Goal: Transaction & Acquisition: Purchase product/service

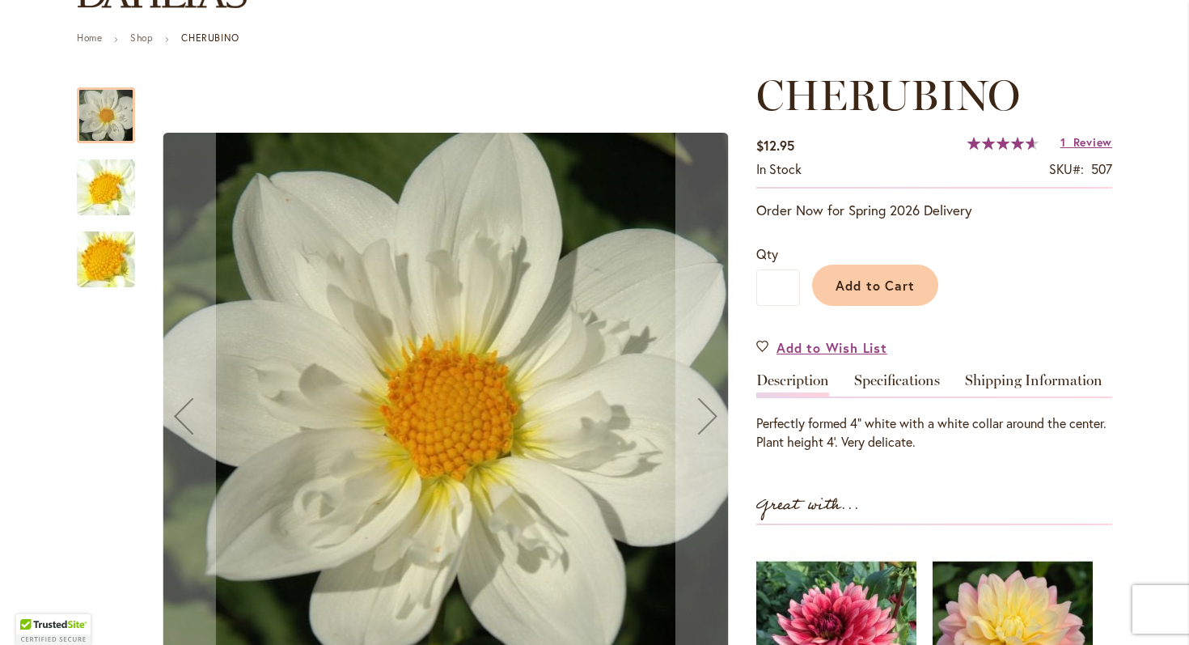
scroll to position [171, 0]
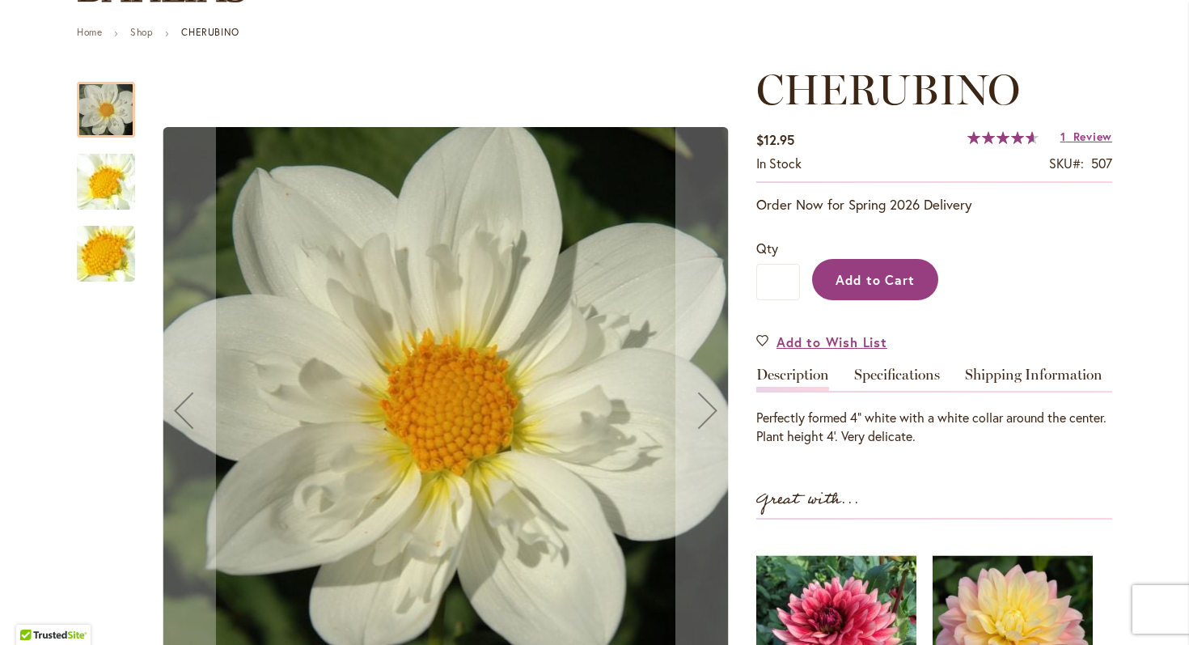
click at [888, 280] on span "Add to Cart" at bounding box center [875, 279] width 80 height 17
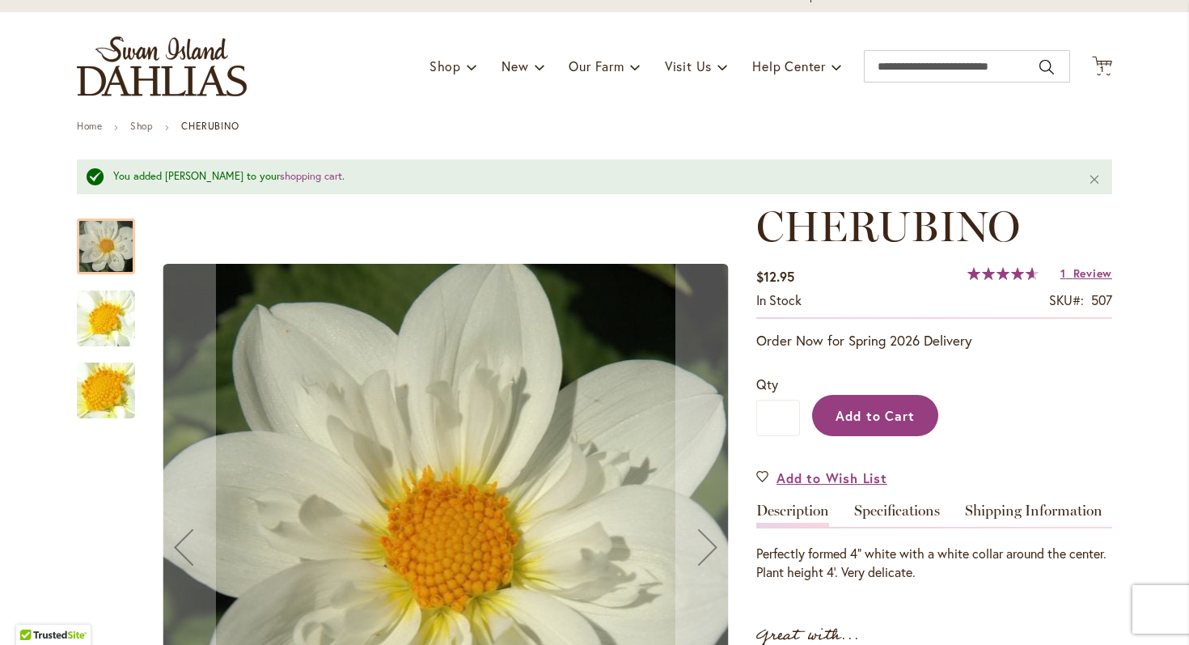
scroll to position [0, 0]
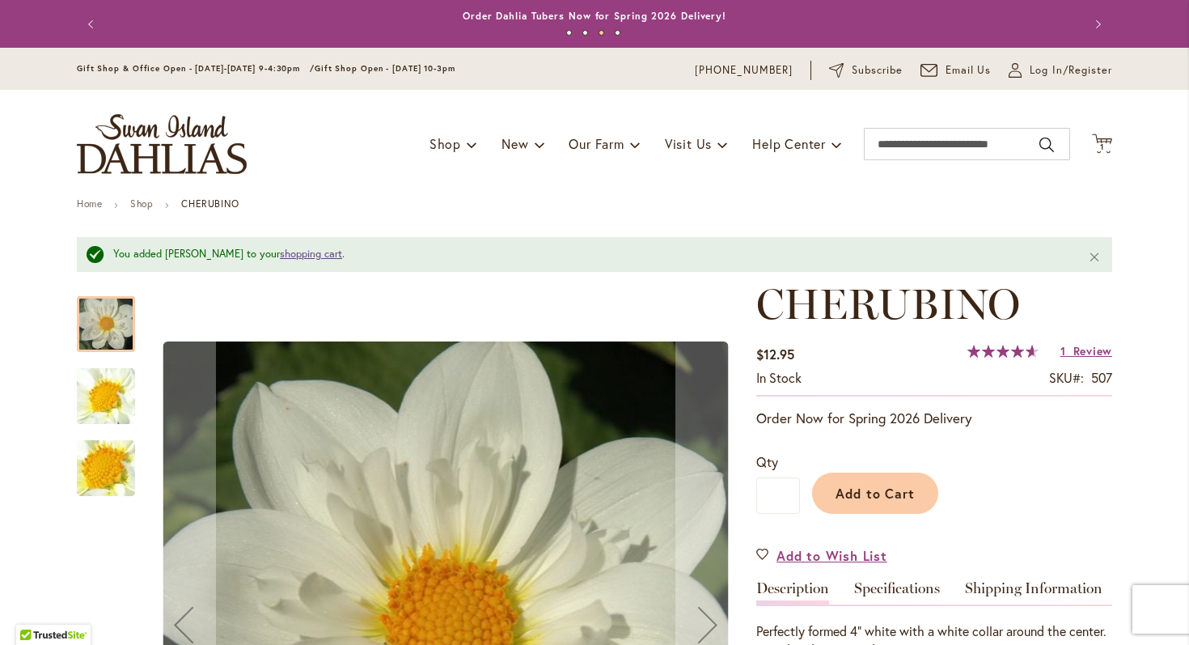
click at [299, 256] on link "shopping cart" at bounding box center [311, 254] width 62 height 14
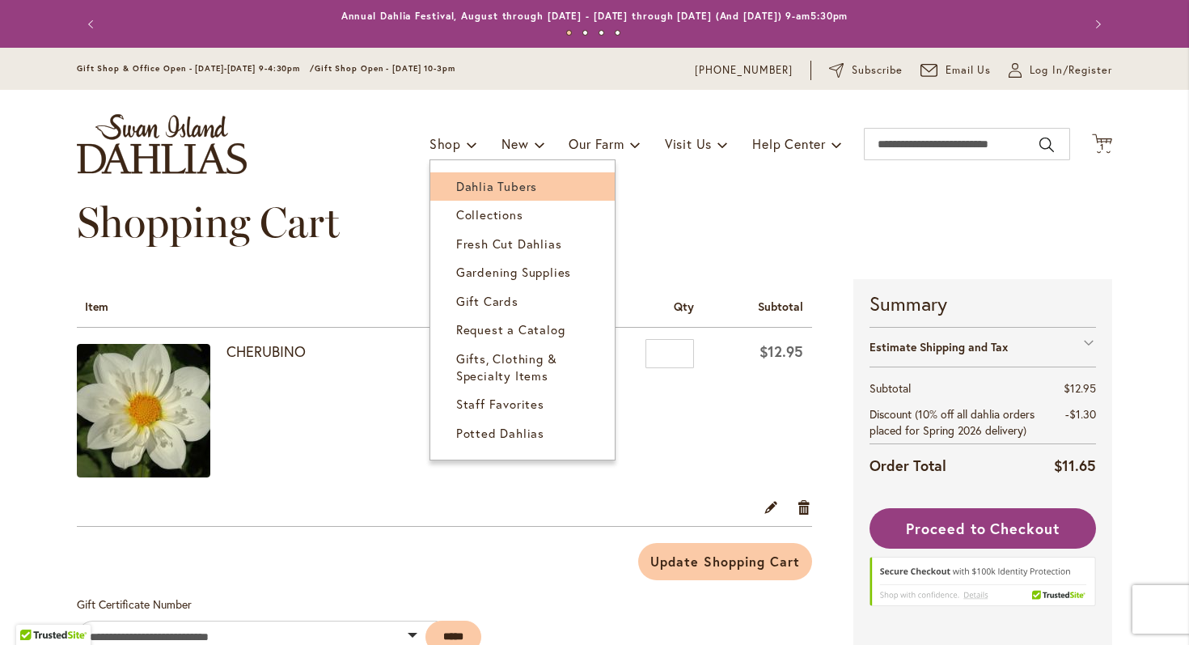
click at [477, 184] on span "Dahlia Tubers" at bounding box center [496, 186] width 81 height 16
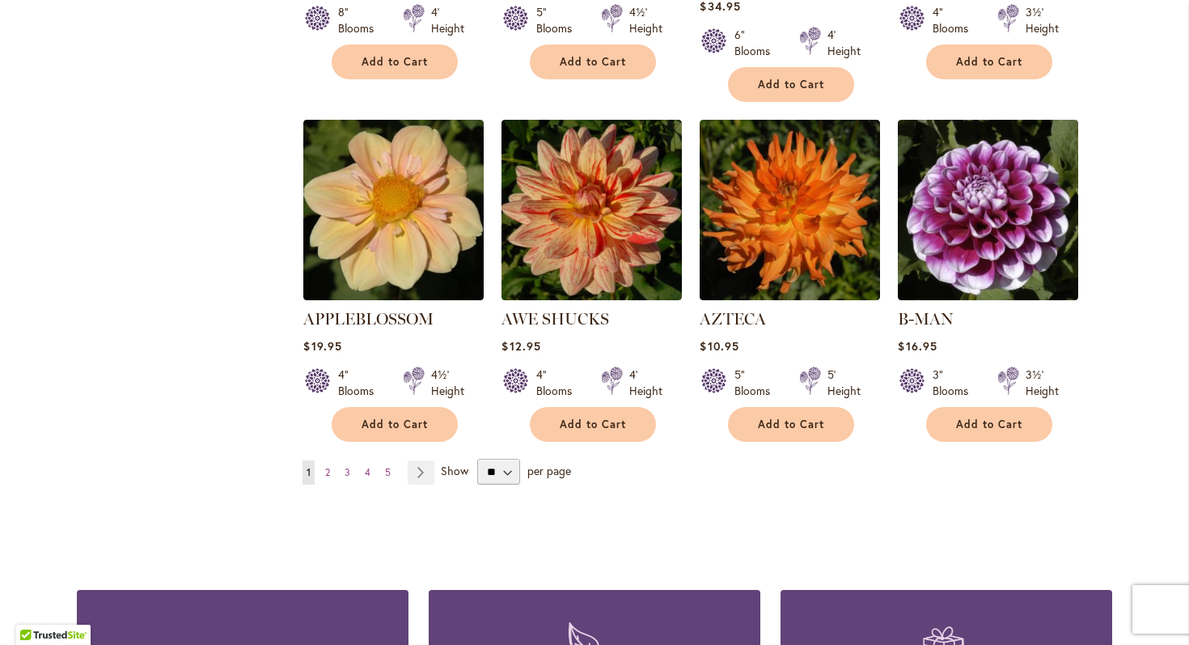
scroll to position [1339, 0]
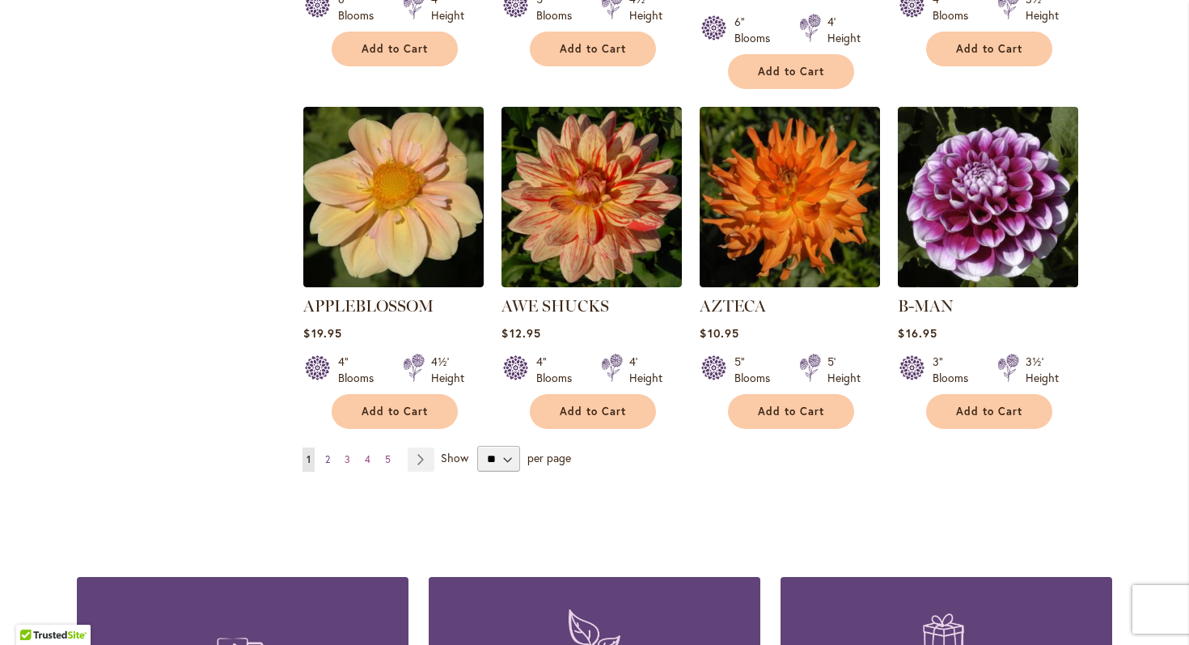
click at [331, 447] on link "Page 2" at bounding box center [327, 459] width 13 height 24
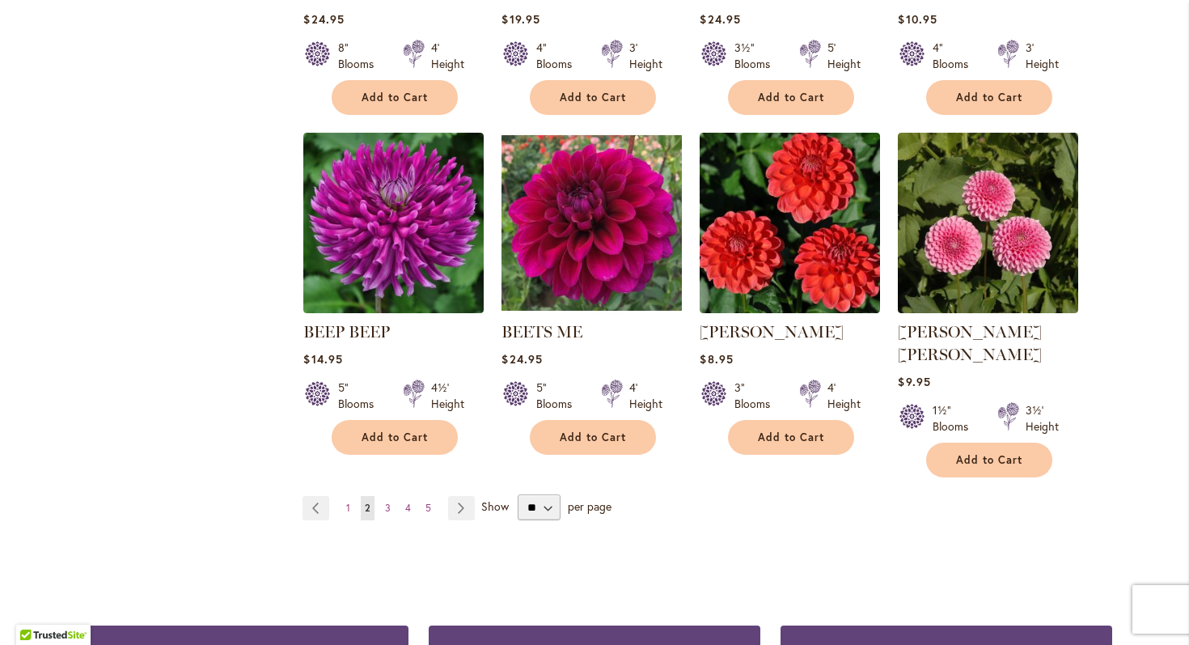
scroll to position [1291, 0]
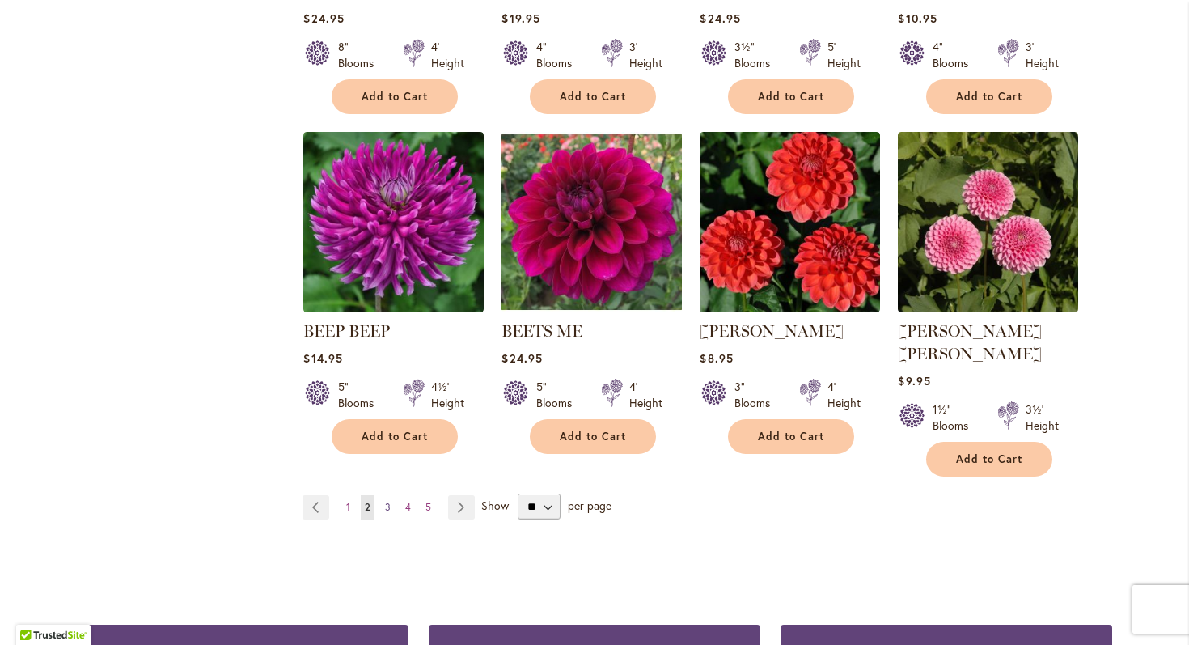
click at [387, 501] on span "3" at bounding box center [388, 507] width 6 height 12
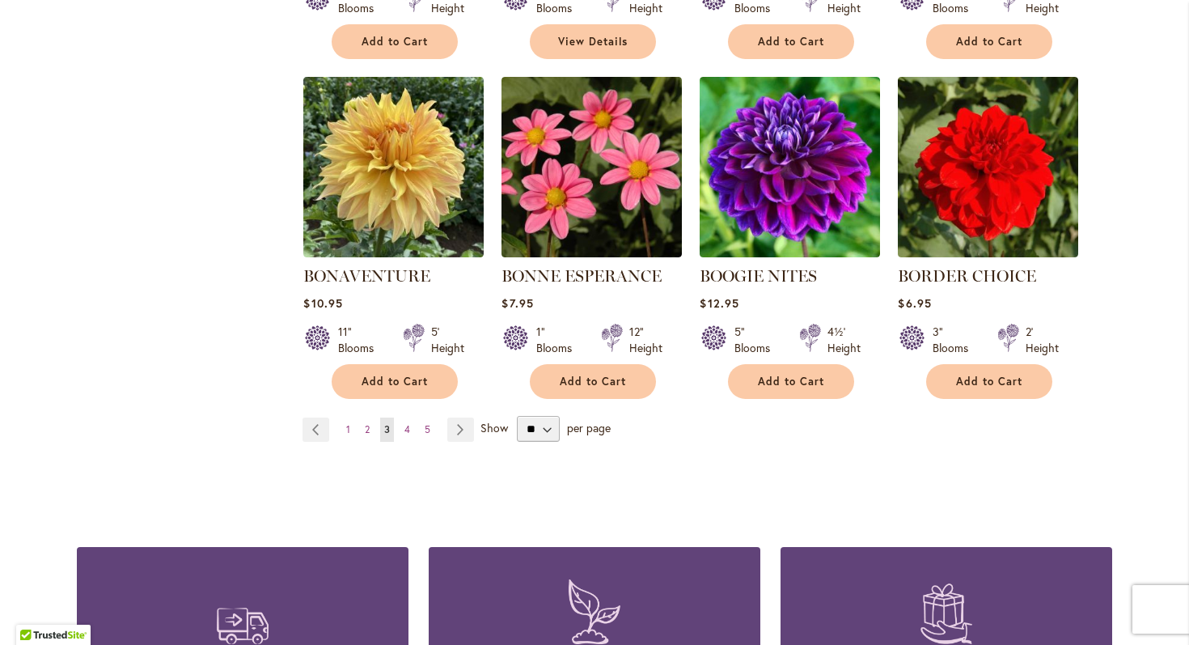
scroll to position [1377, 0]
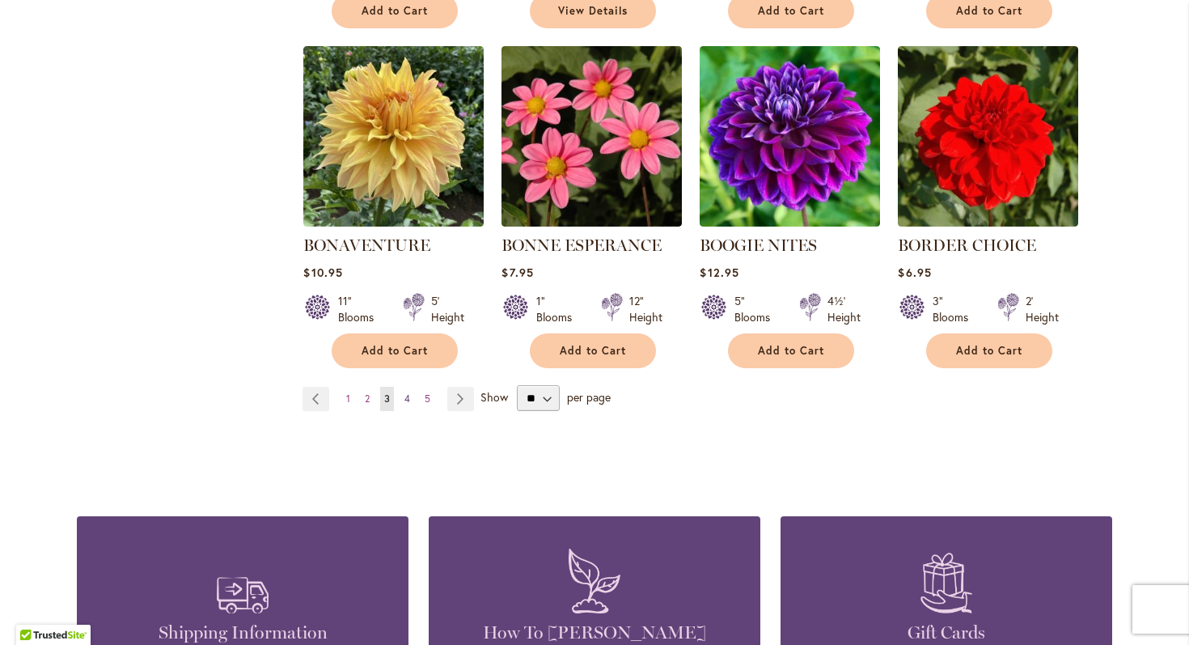
click at [405, 398] on span "4" at bounding box center [407, 398] width 6 height 12
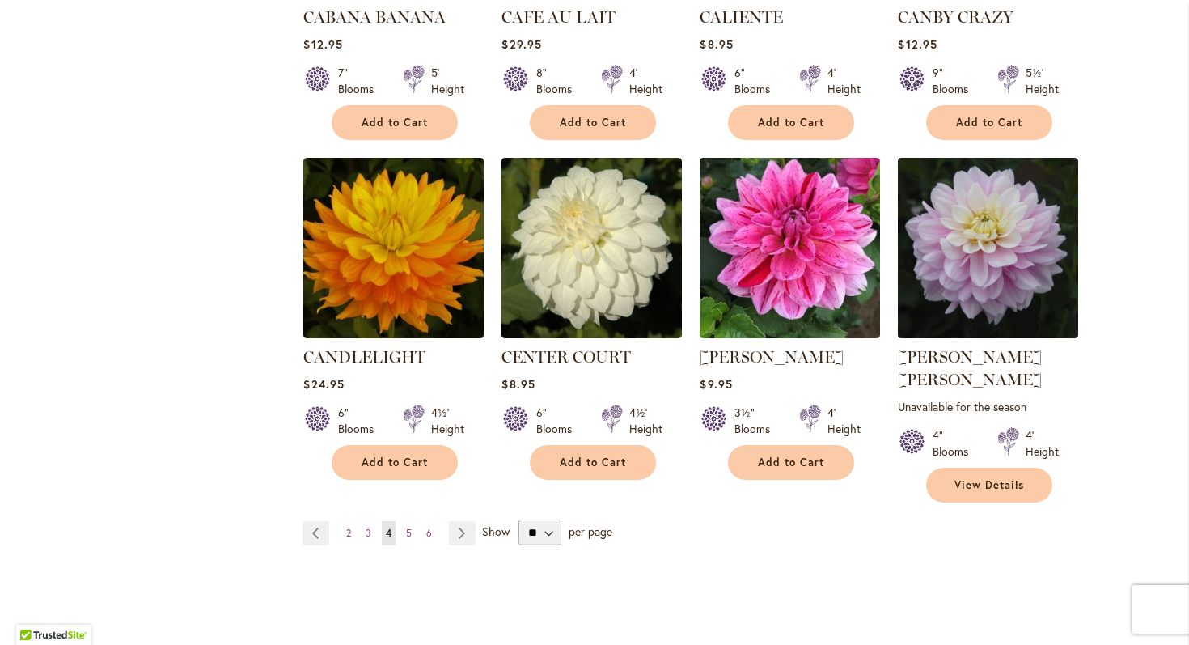
scroll to position [1289, 0]
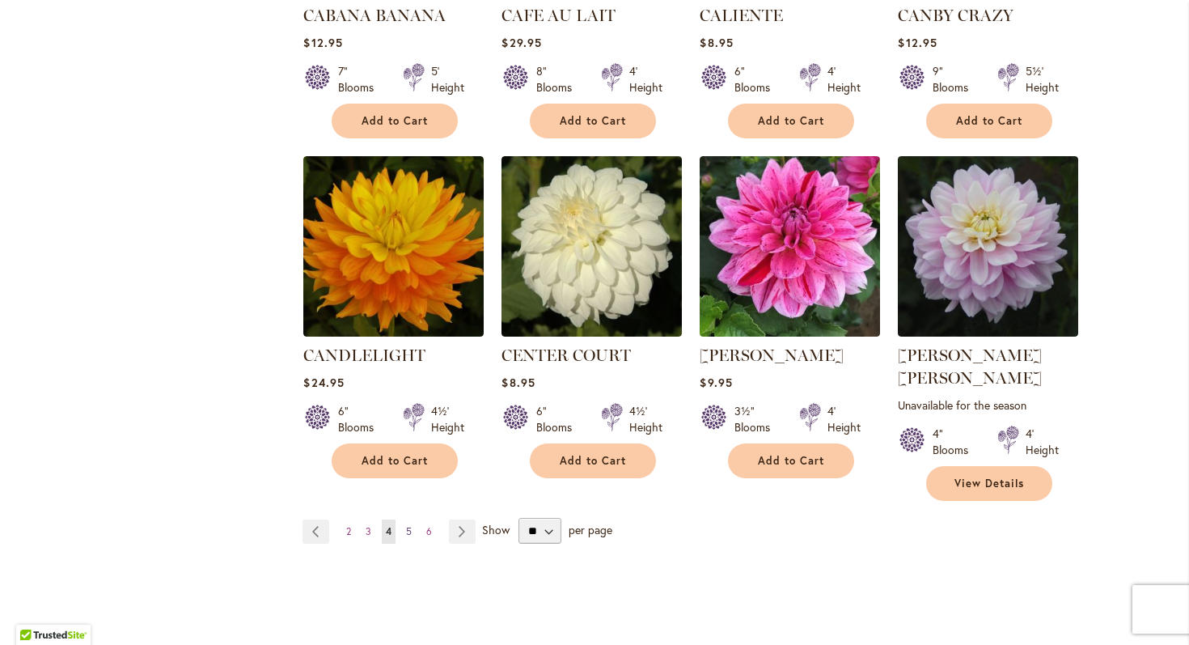
click at [405, 519] on link "Page 5" at bounding box center [409, 531] width 14 height 24
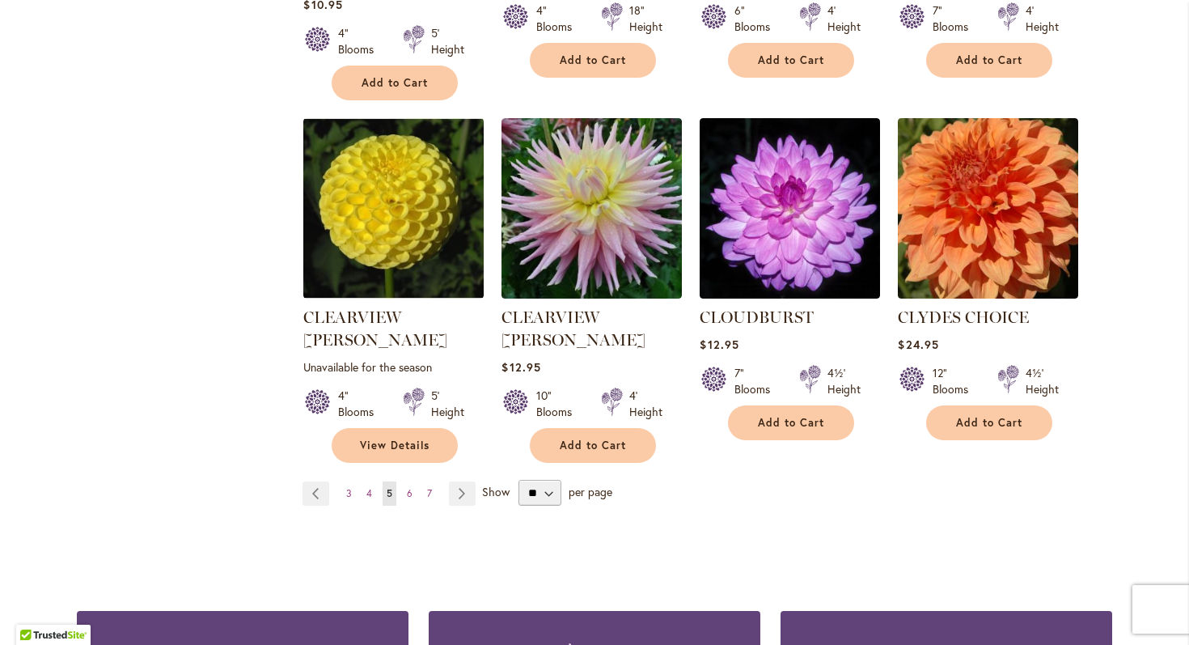
scroll to position [1351, 0]
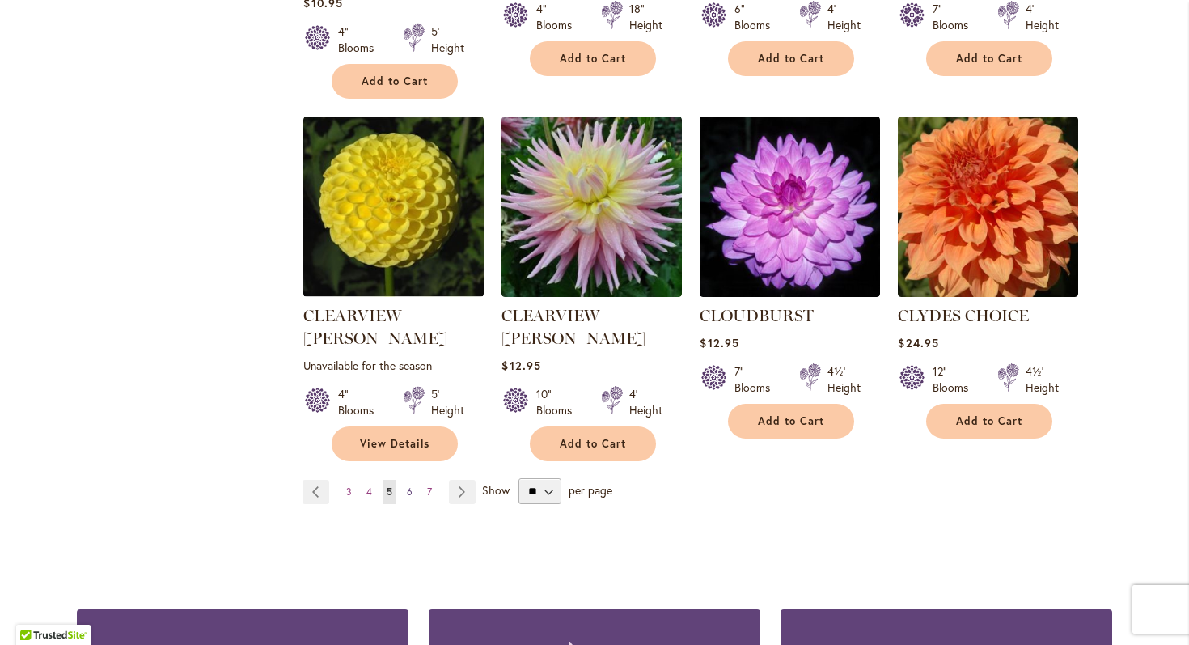
click at [412, 480] on link "Page 6" at bounding box center [410, 492] width 14 height 24
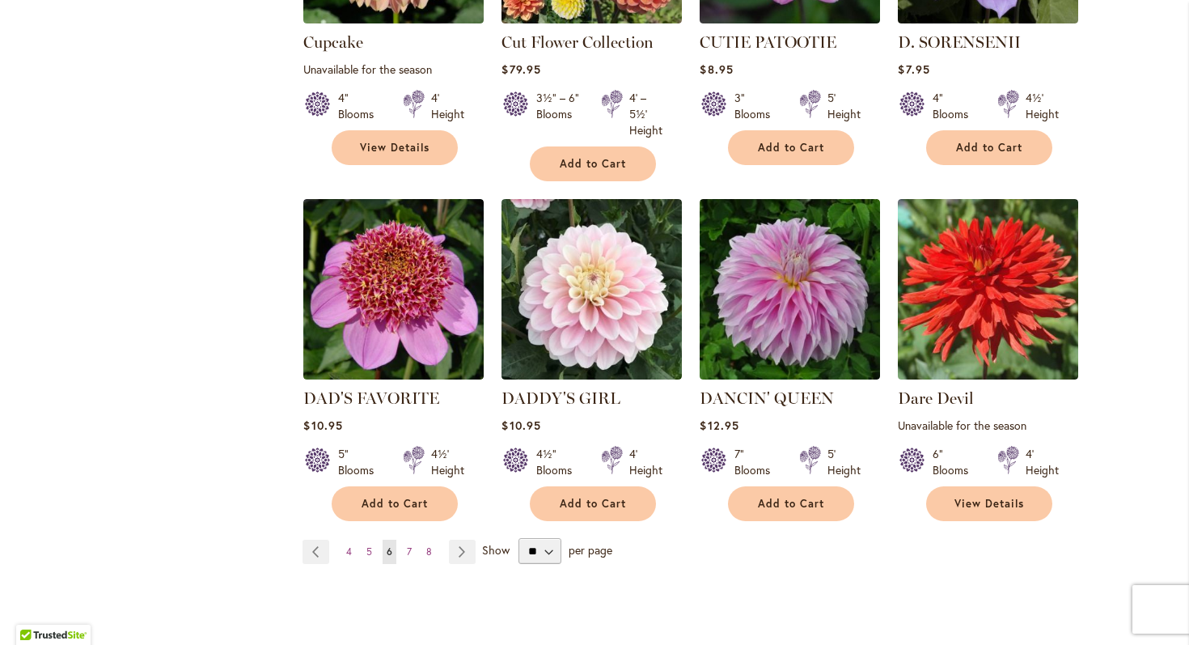
scroll to position [1265, 0]
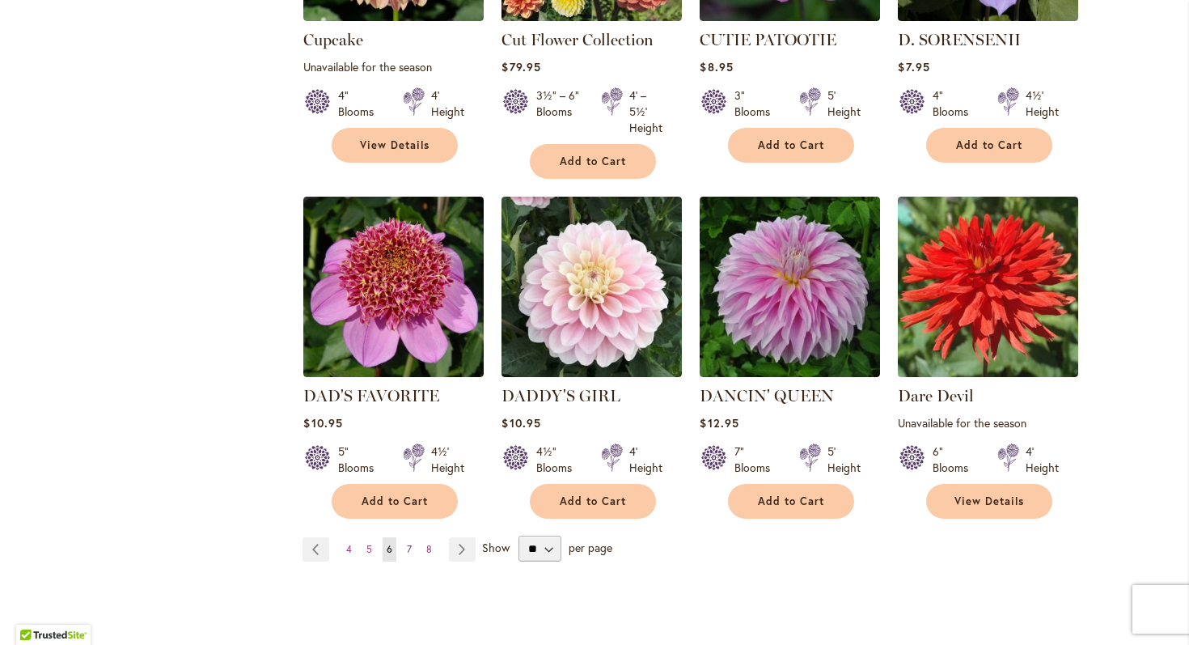
click at [412, 548] on link "Page 7" at bounding box center [409, 549] width 13 height 24
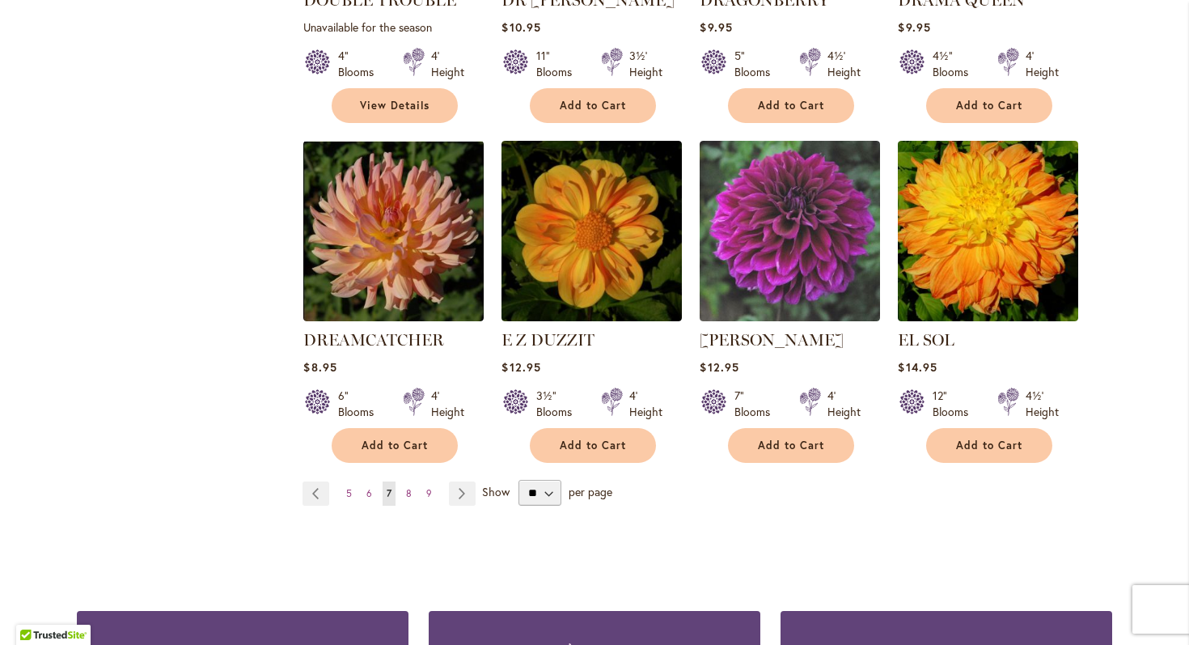
scroll to position [1330, 0]
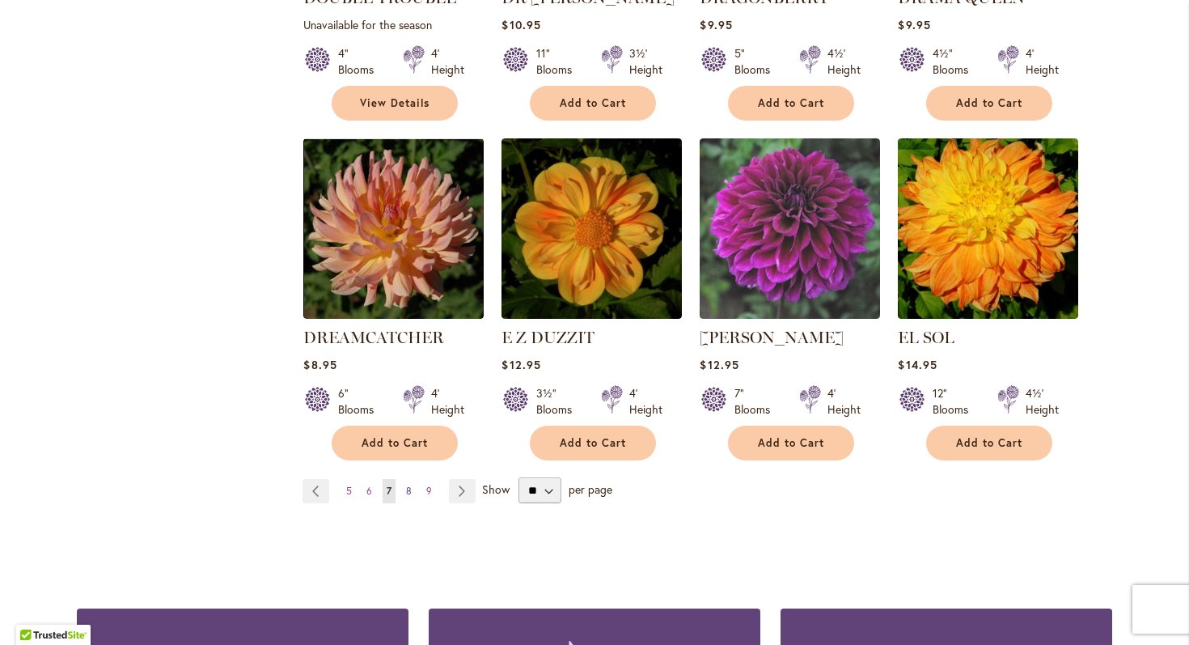
click at [408, 484] on span "8" at bounding box center [409, 490] width 6 height 12
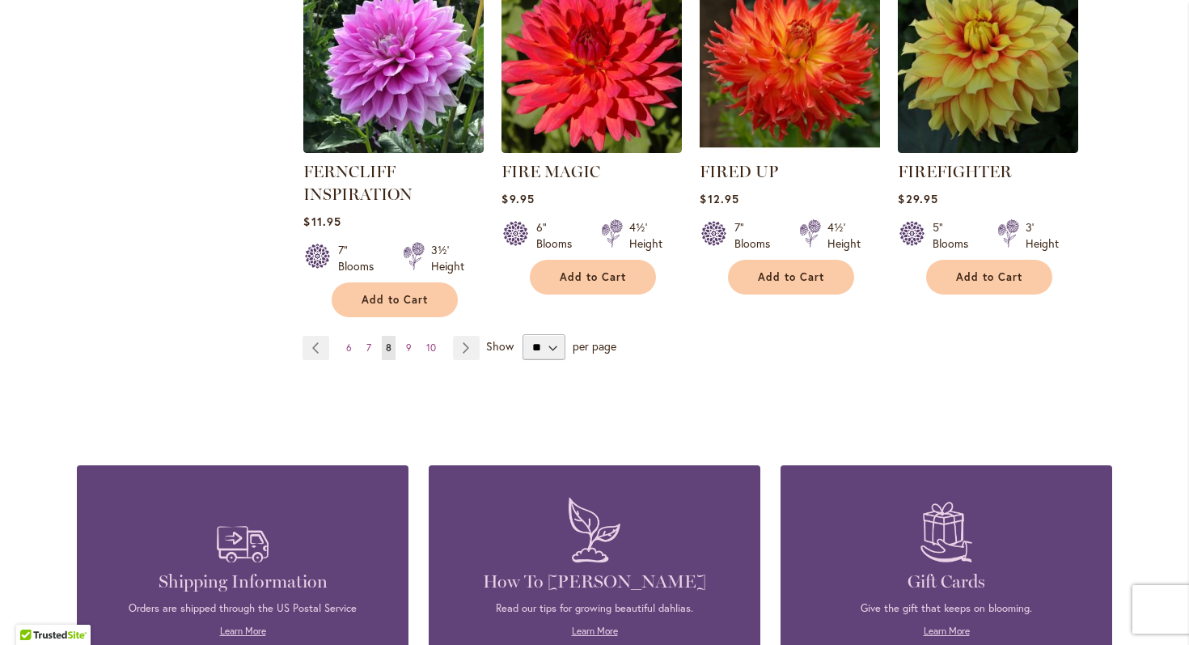
scroll to position [1496, 0]
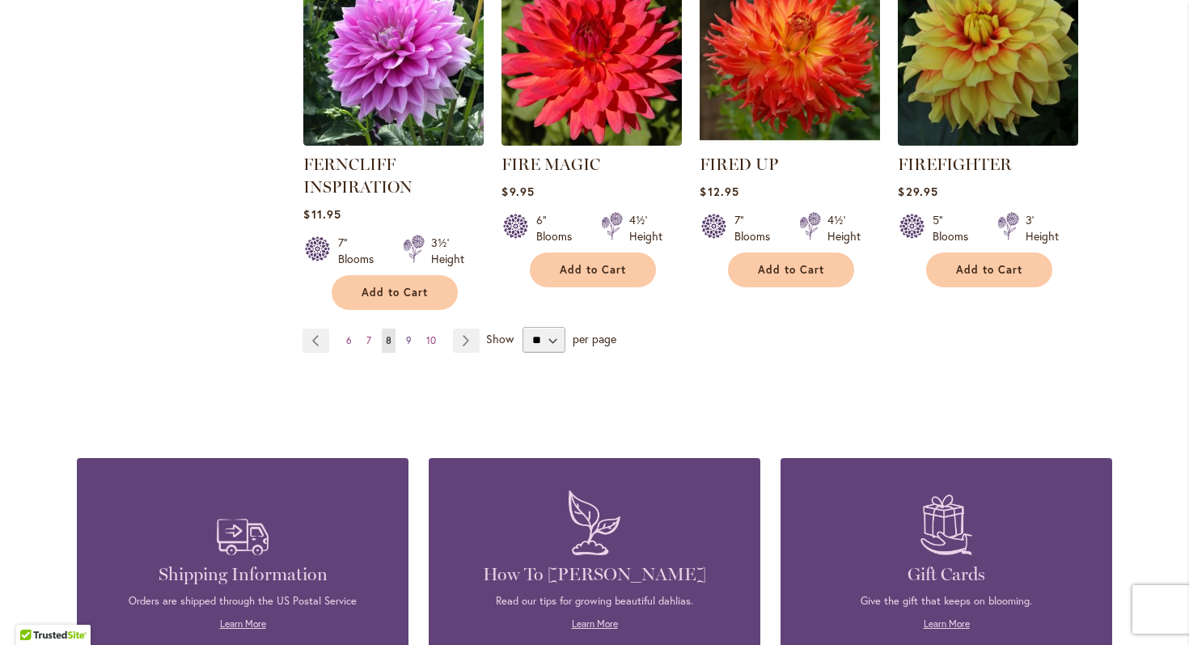
click at [404, 338] on link "Page 9" at bounding box center [409, 340] width 14 height 24
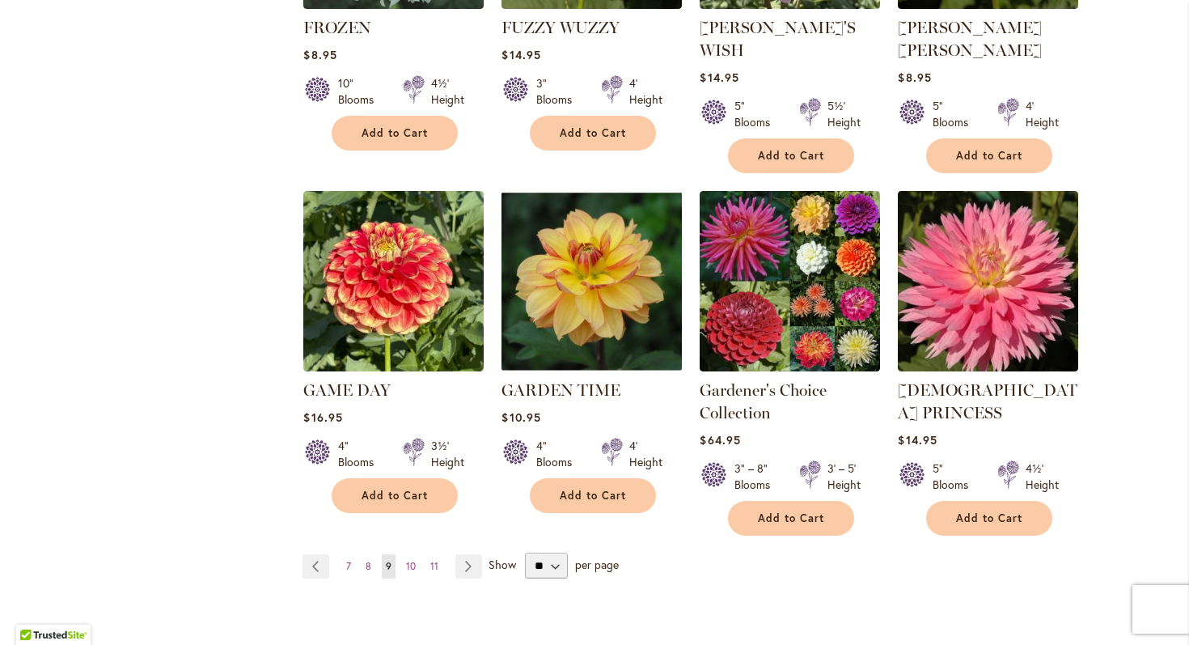
scroll to position [1303, 0]
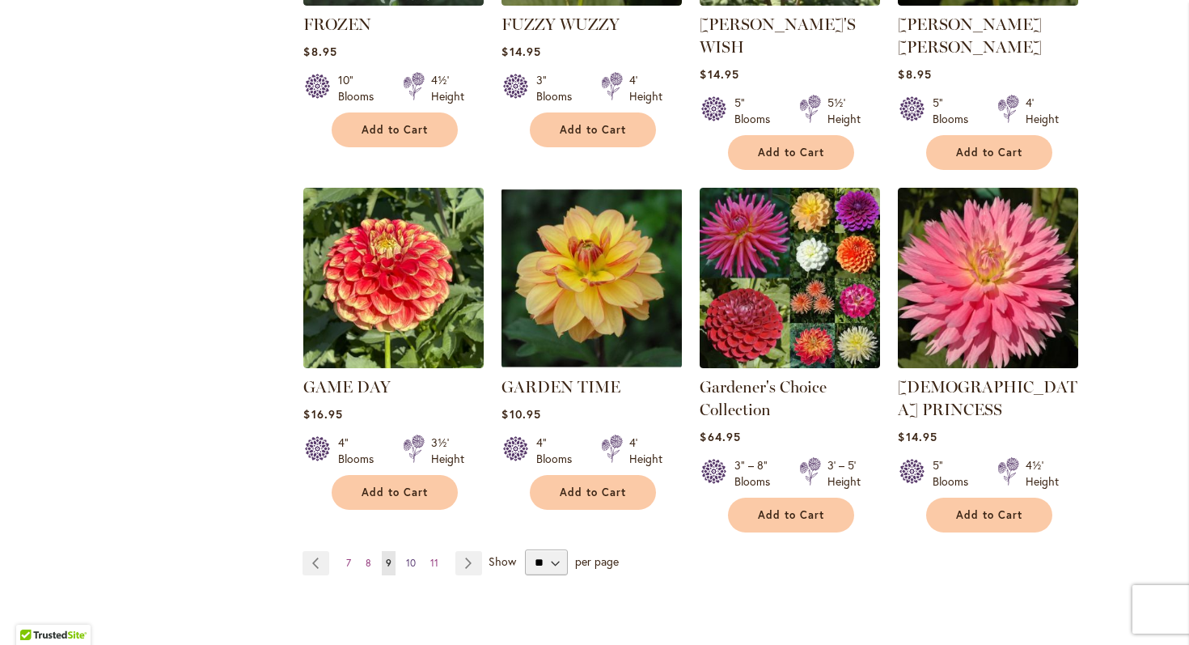
click at [406, 556] on span "10" at bounding box center [411, 562] width 10 height 12
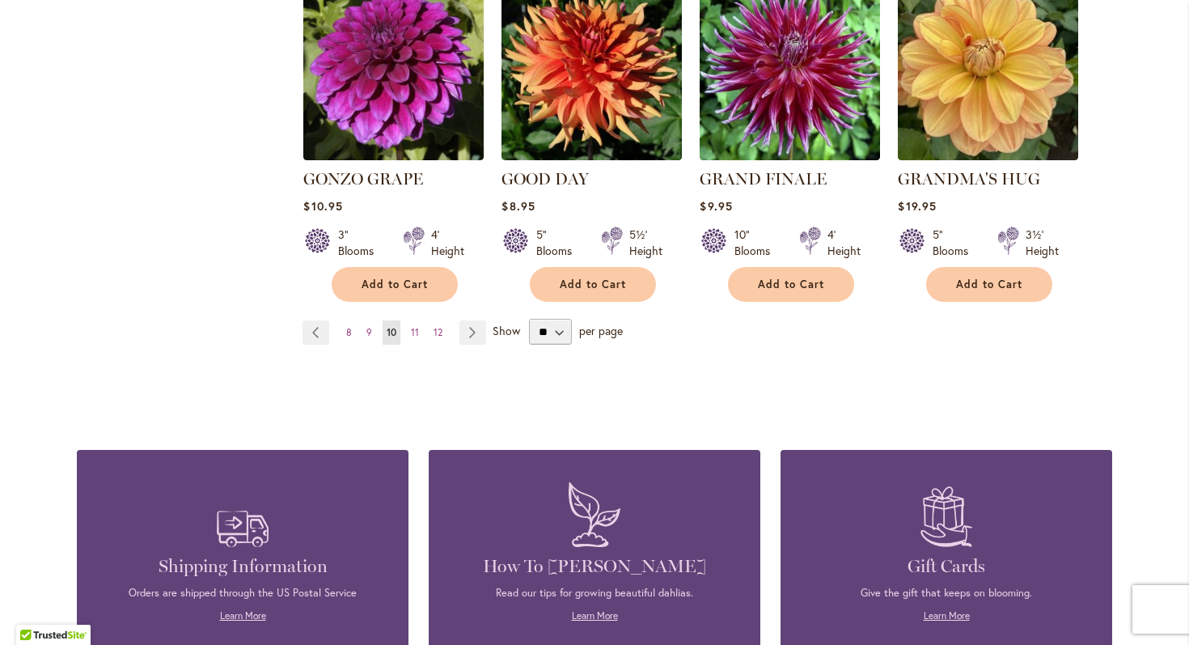
scroll to position [1636, 0]
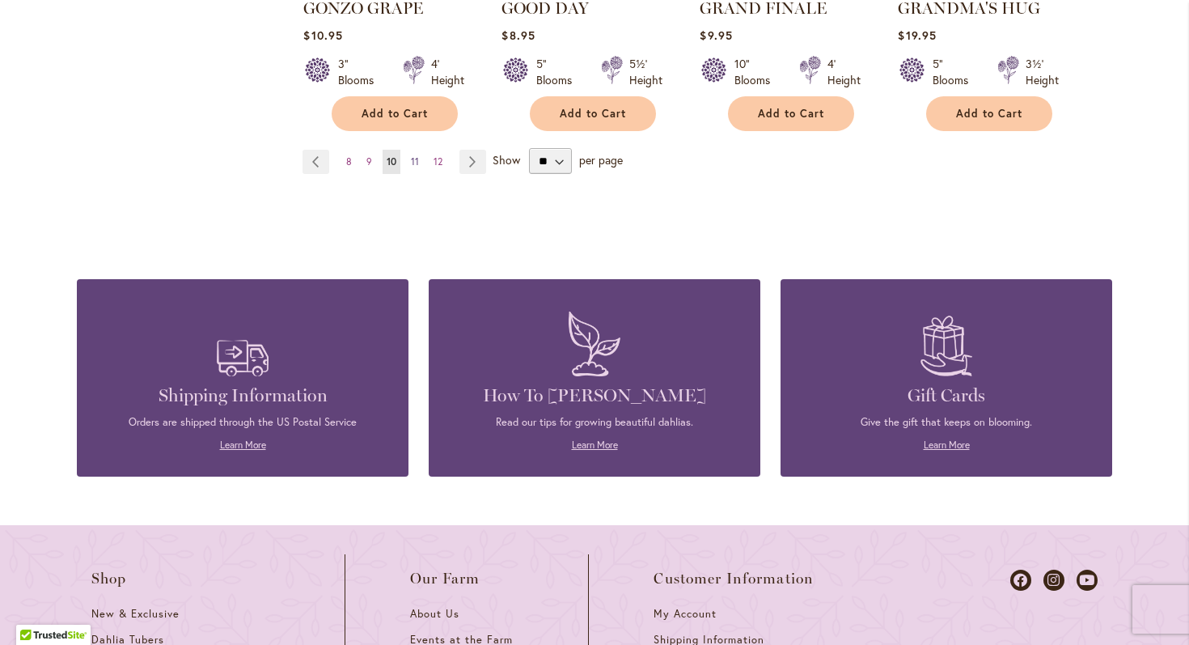
click at [413, 155] on span "11" at bounding box center [415, 161] width 8 height 12
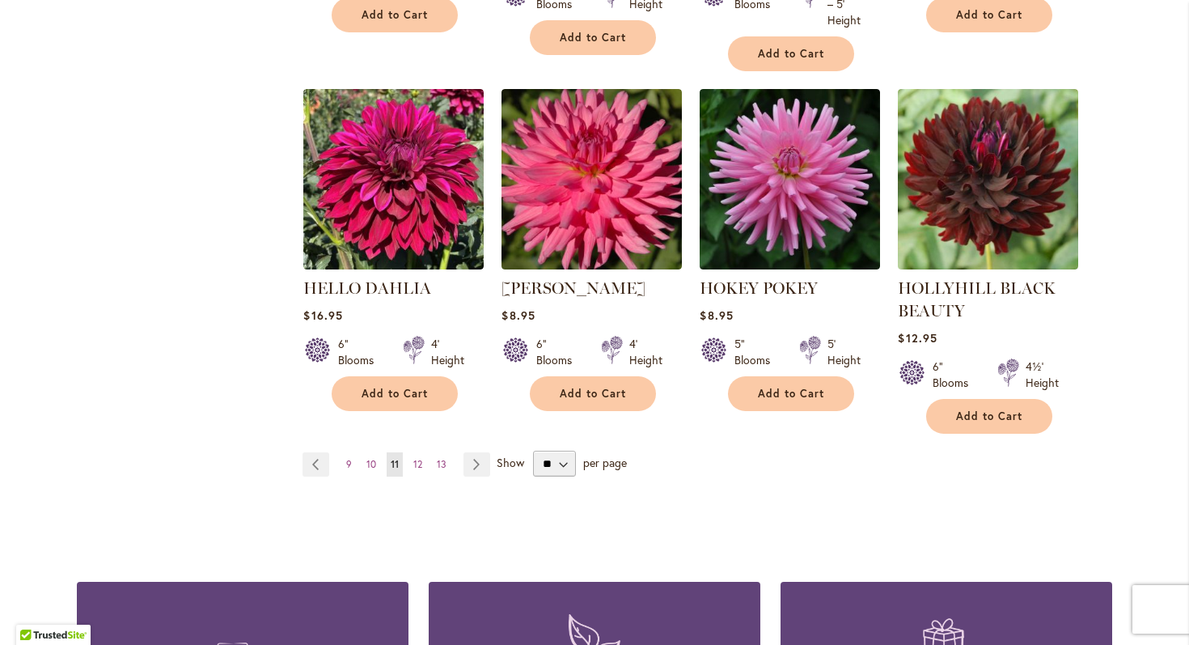
scroll to position [1401, 0]
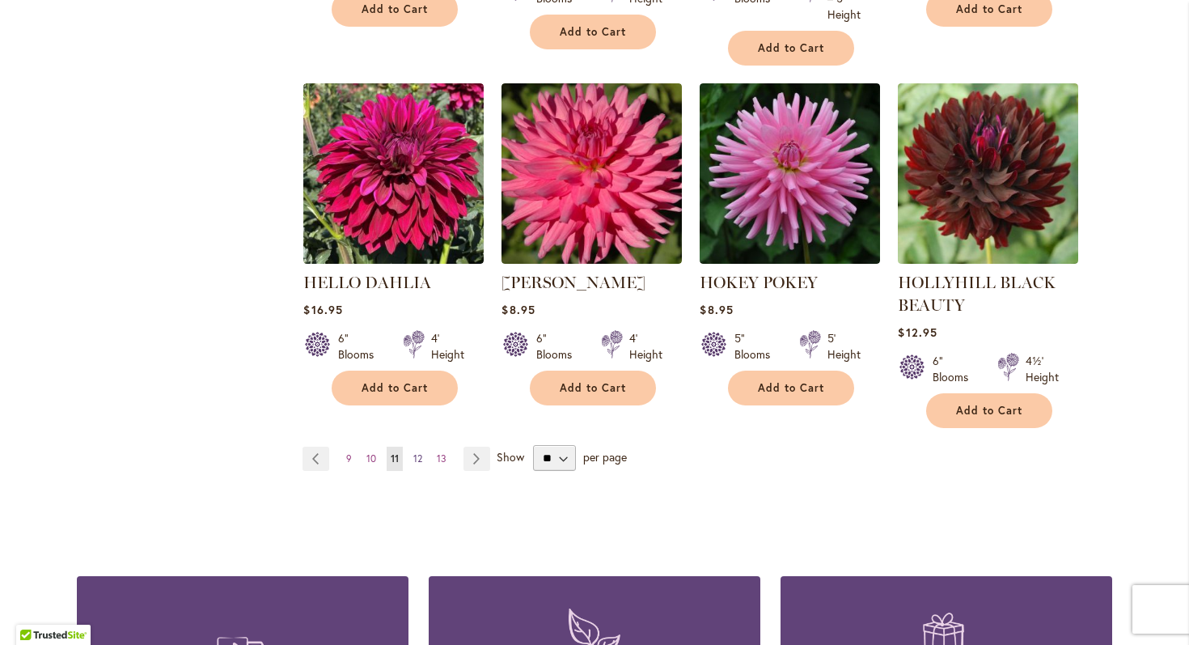
click at [419, 455] on span "12" at bounding box center [417, 458] width 9 height 12
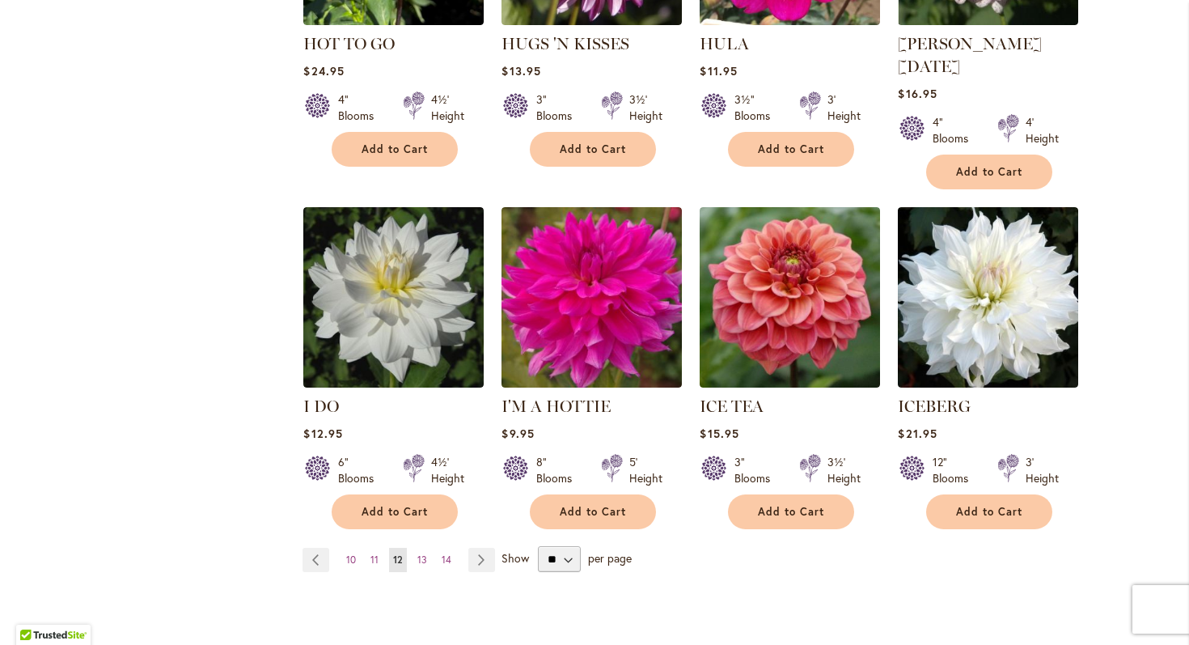
scroll to position [1240, 0]
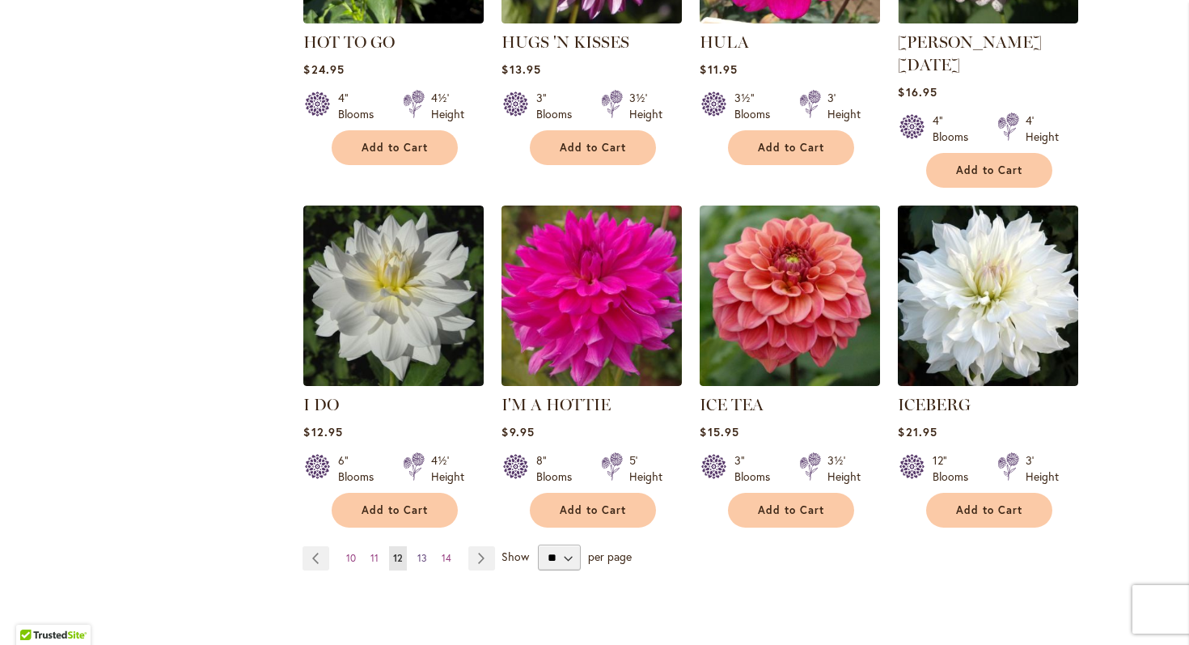
click at [417, 552] on span "13" at bounding box center [422, 558] width 10 height 12
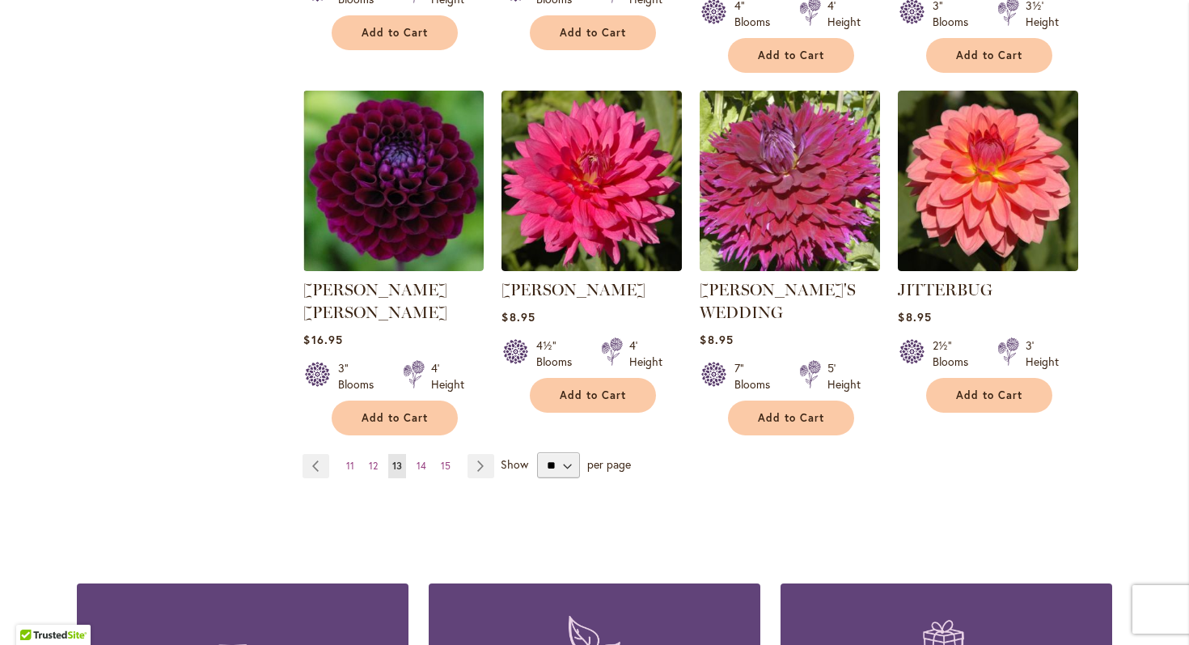
scroll to position [1385, 0]
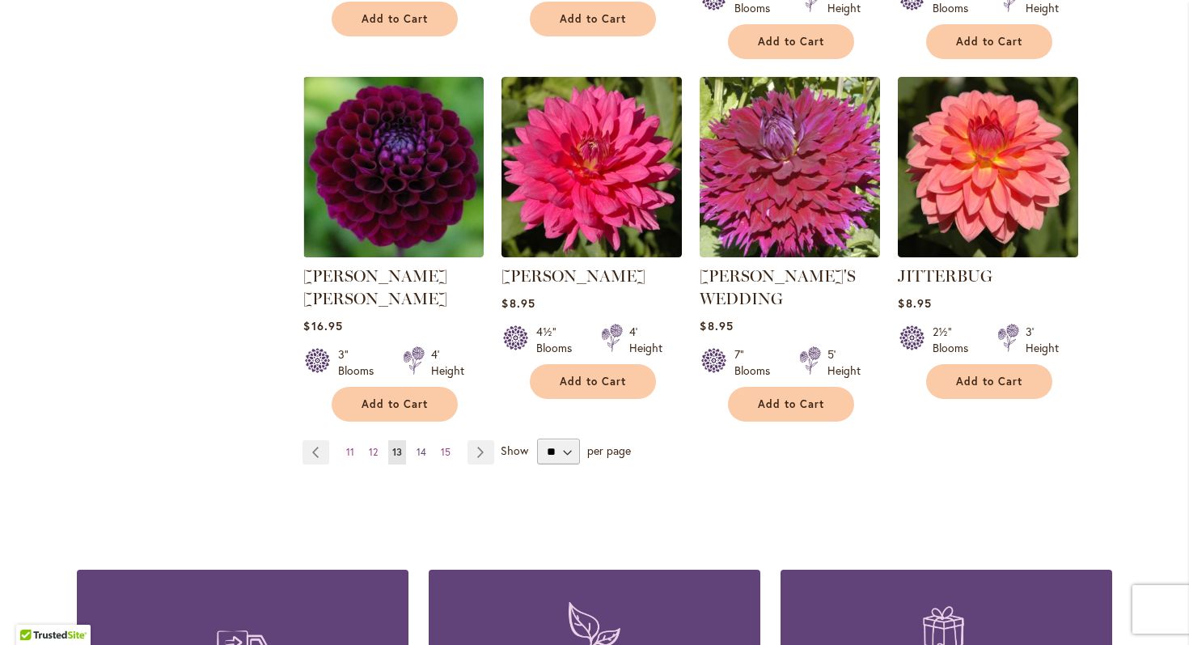
click at [422, 446] on span "14" at bounding box center [422, 452] width 10 height 12
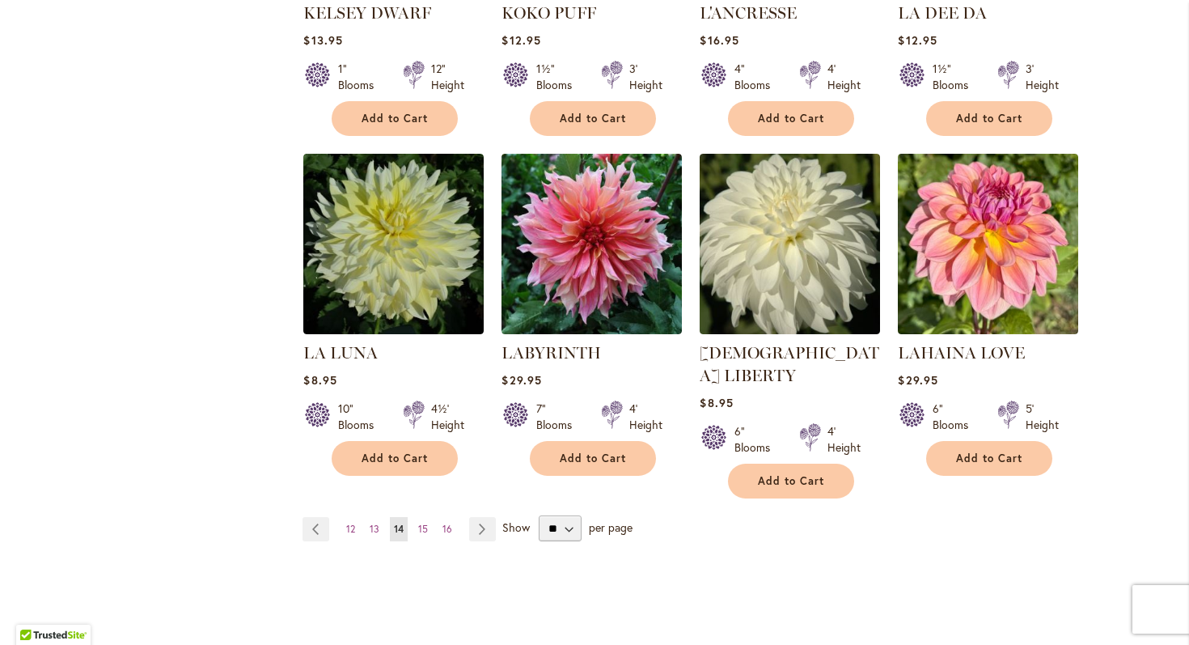
scroll to position [1284, 0]
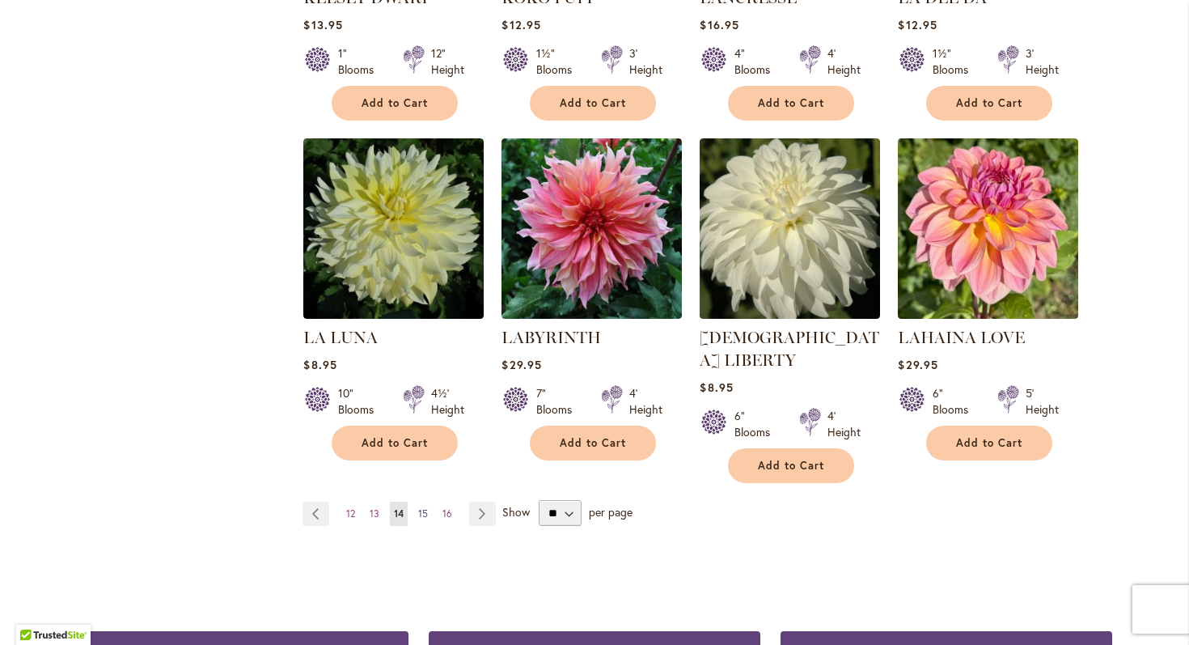
click at [421, 507] on span "15" at bounding box center [423, 513] width 10 height 12
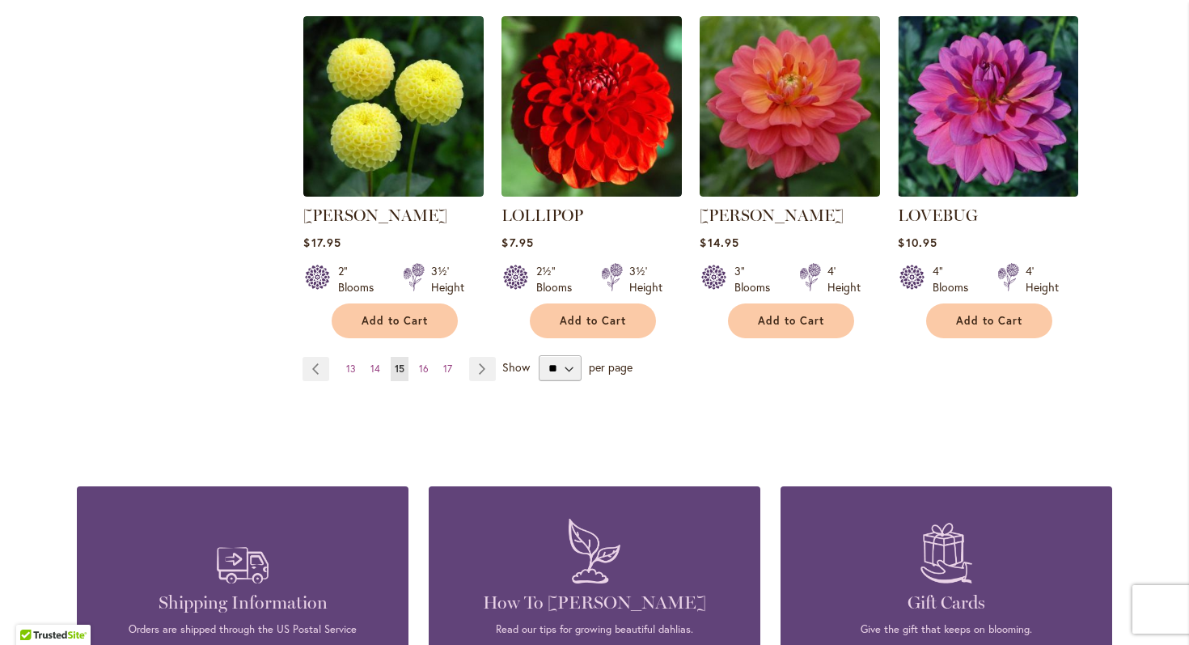
scroll to position [1467, 0]
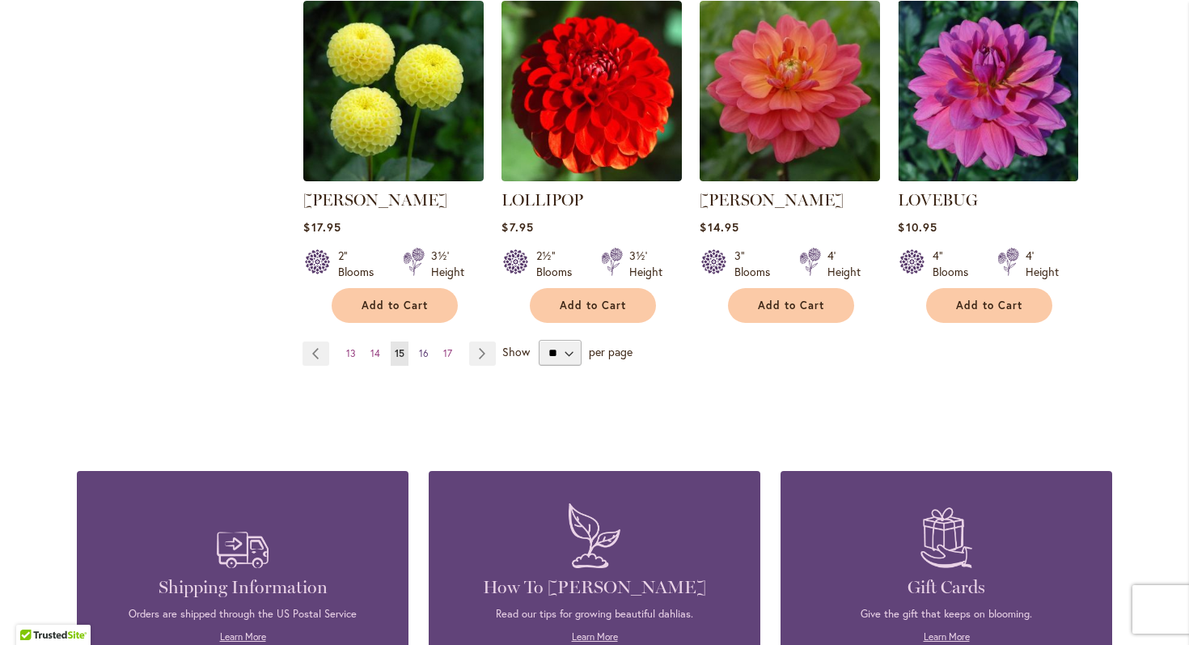
click at [426, 347] on span "16" at bounding box center [424, 353] width 10 height 12
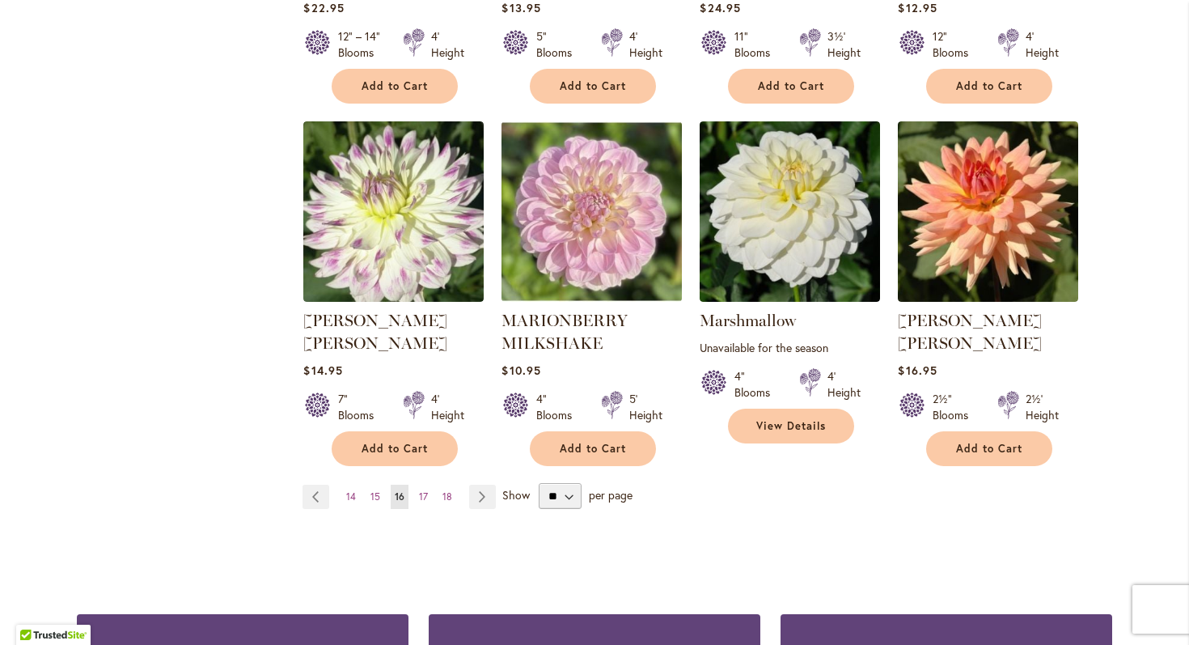
scroll to position [1329, 0]
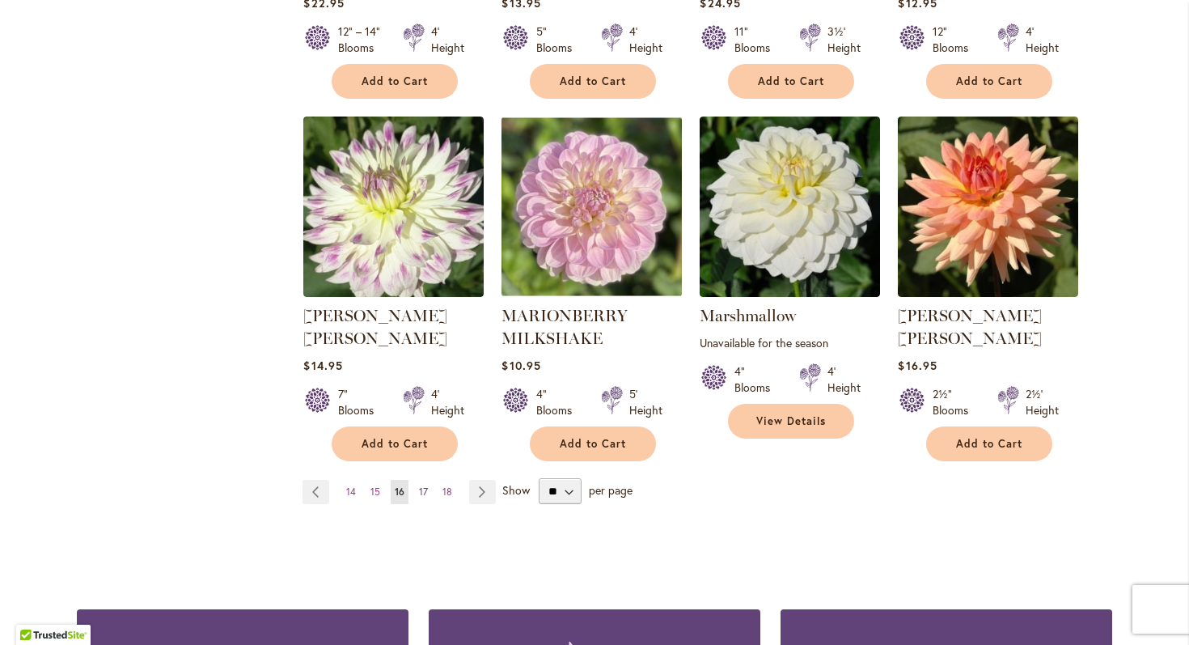
click at [422, 485] on span "17" at bounding box center [423, 491] width 9 height 12
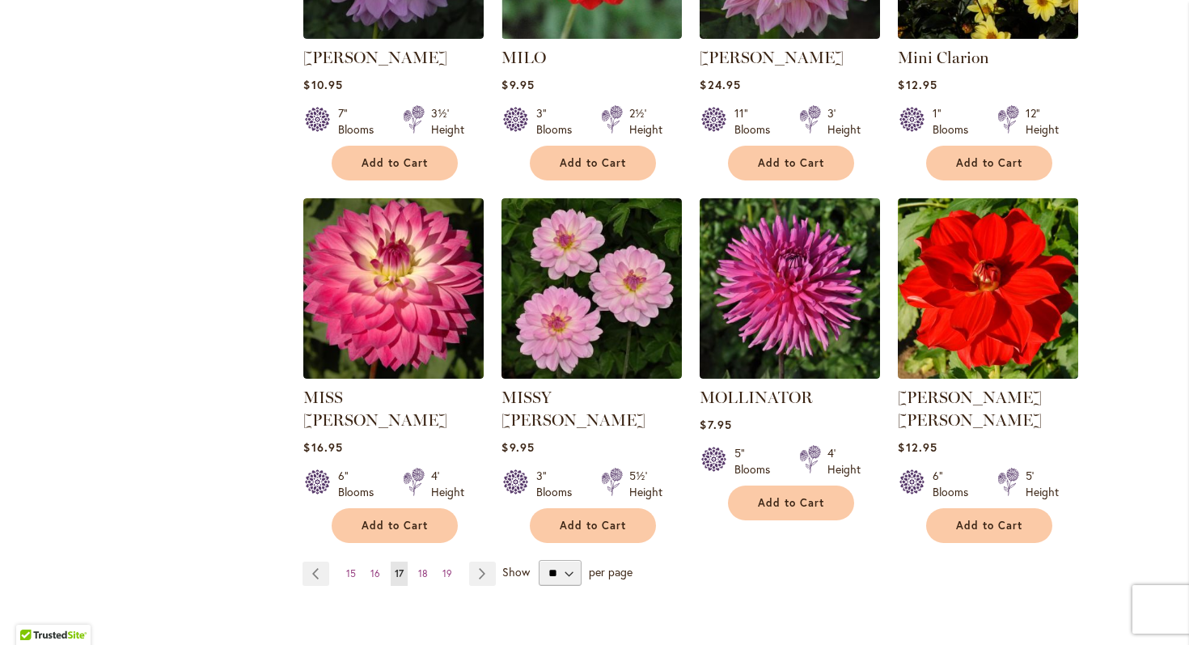
scroll to position [1267, 0]
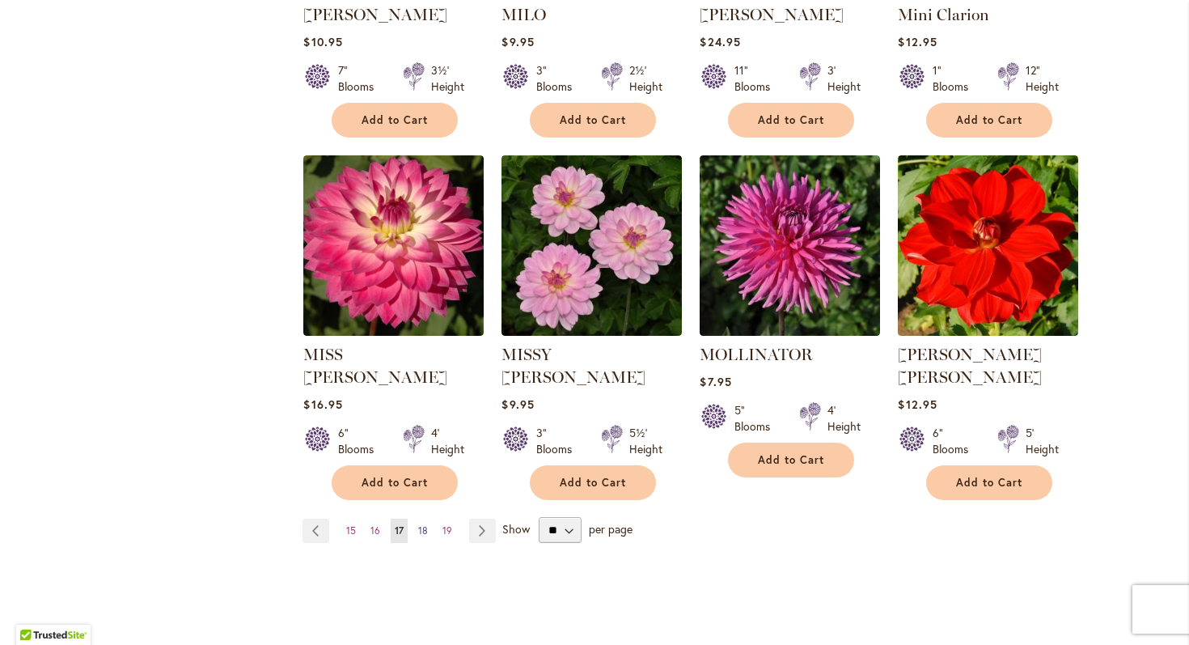
click at [424, 524] on span "18" at bounding box center [423, 530] width 10 height 12
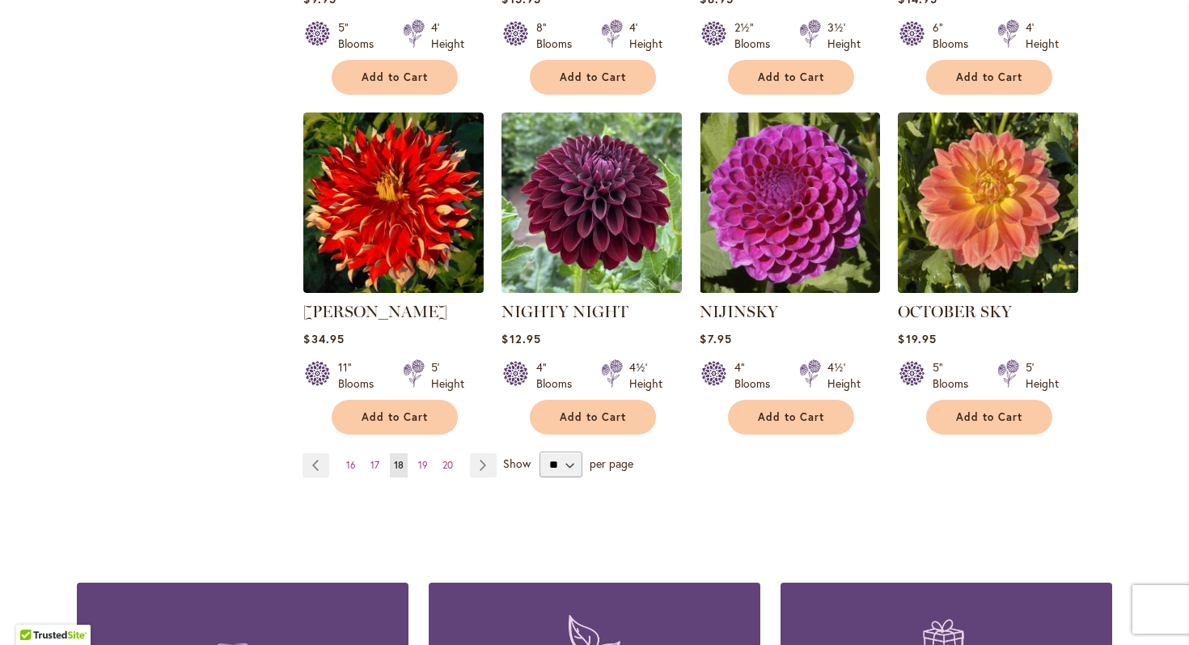
scroll to position [1382, 0]
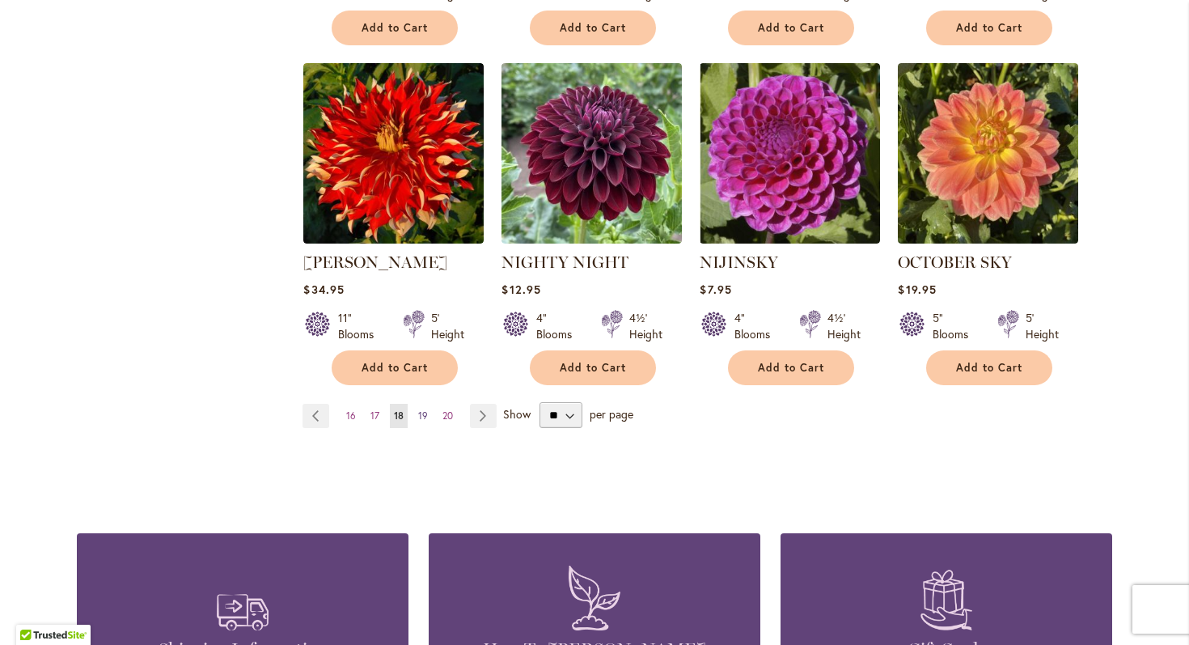
click at [425, 409] on span "19" at bounding box center [423, 415] width 10 height 12
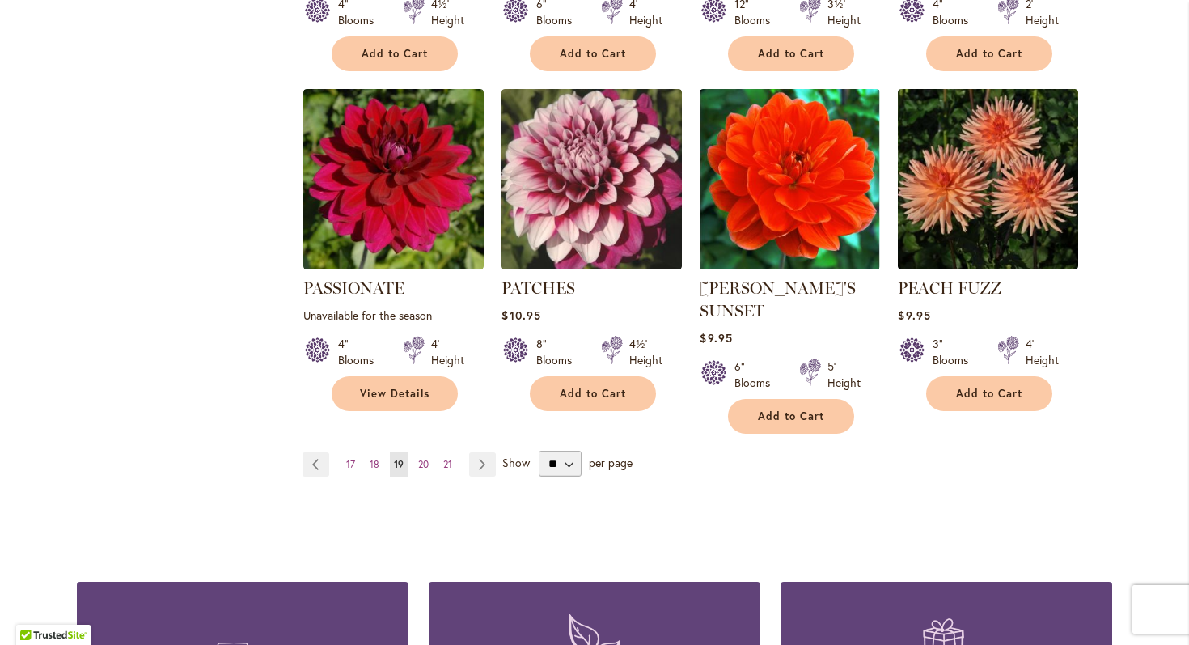
scroll to position [1362, 0]
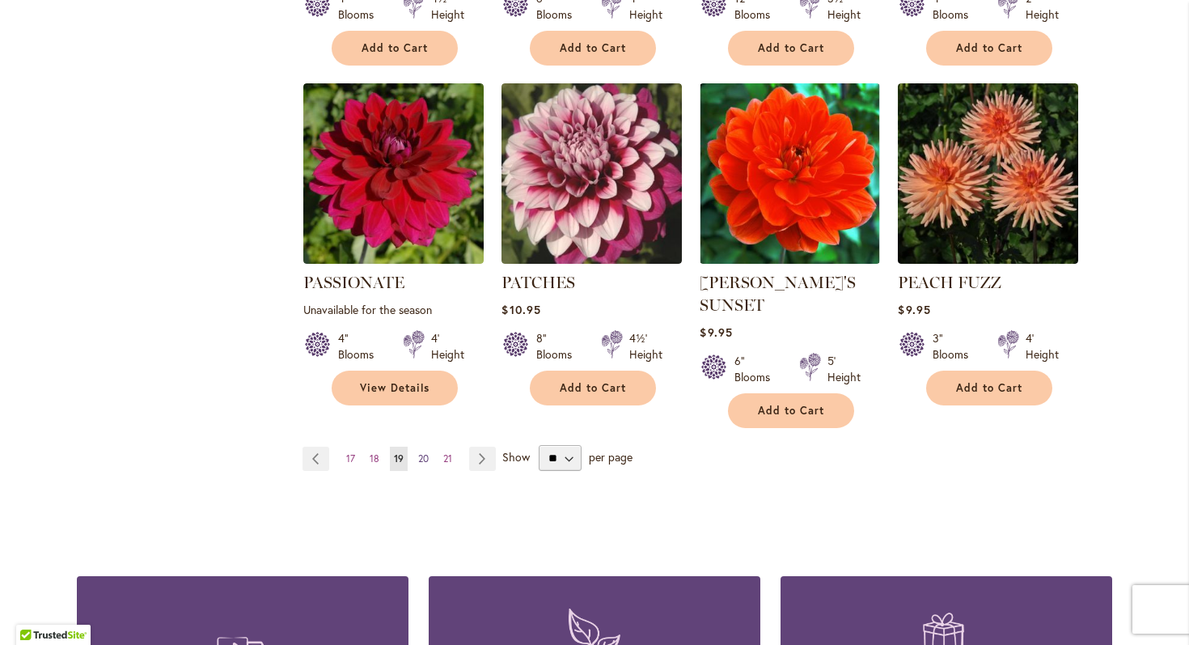
click at [421, 452] on span "20" at bounding box center [423, 458] width 11 height 12
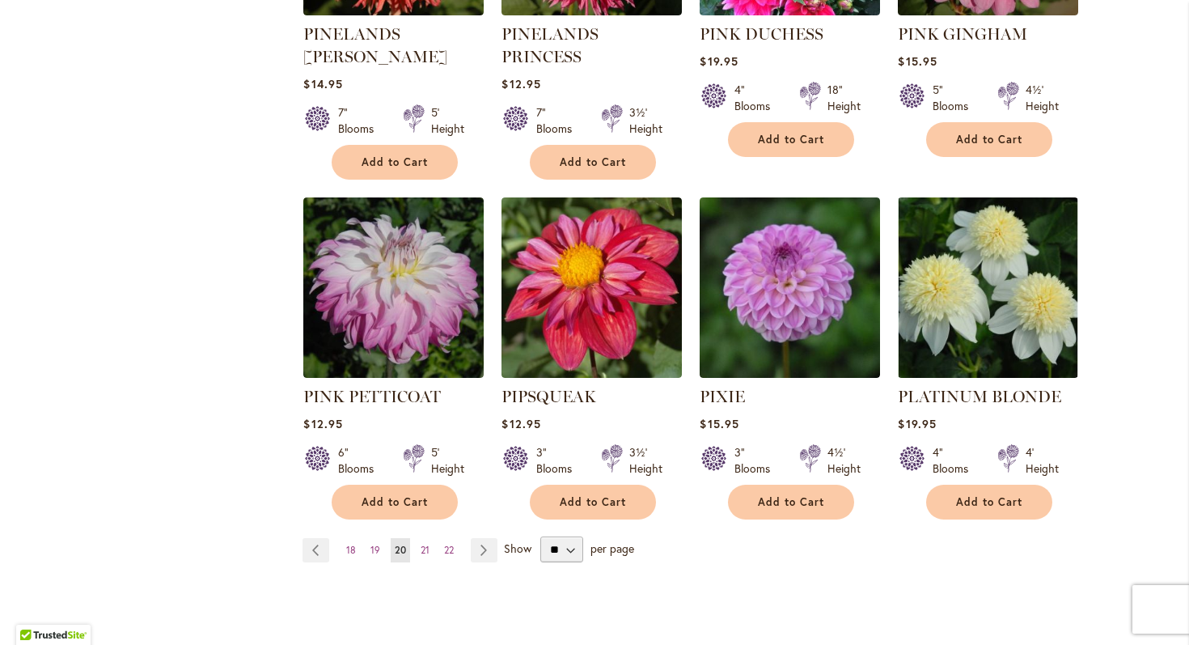
scroll to position [1294, 0]
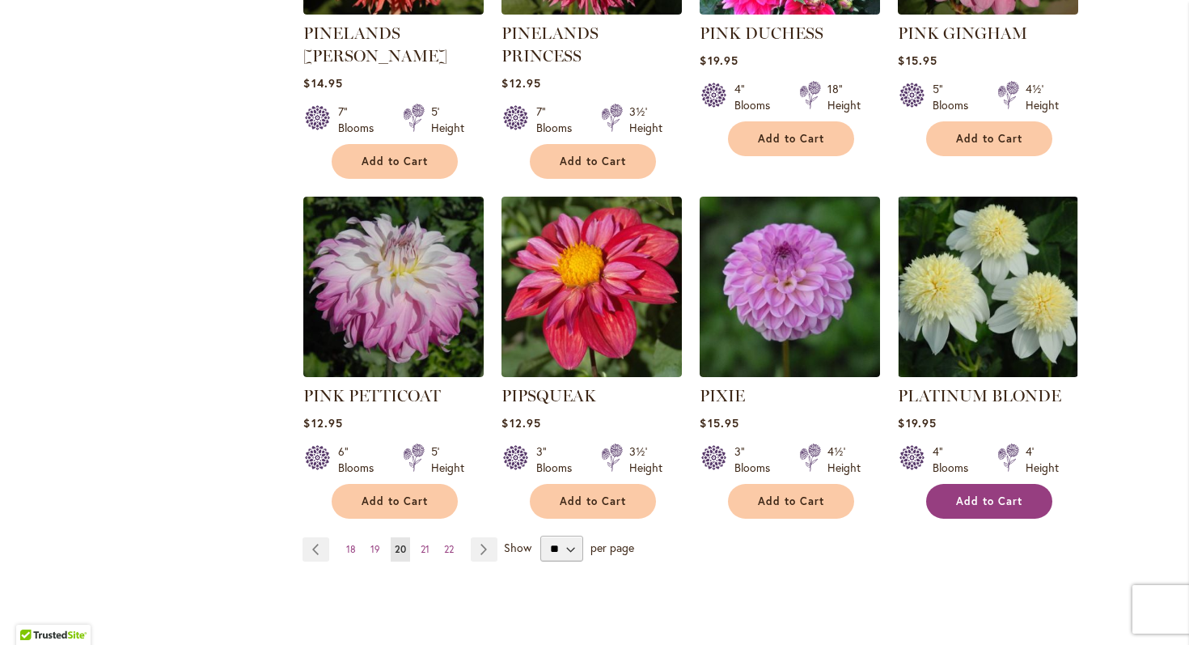
click at [985, 494] on span "Add to Cart" at bounding box center [989, 501] width 66 height 14
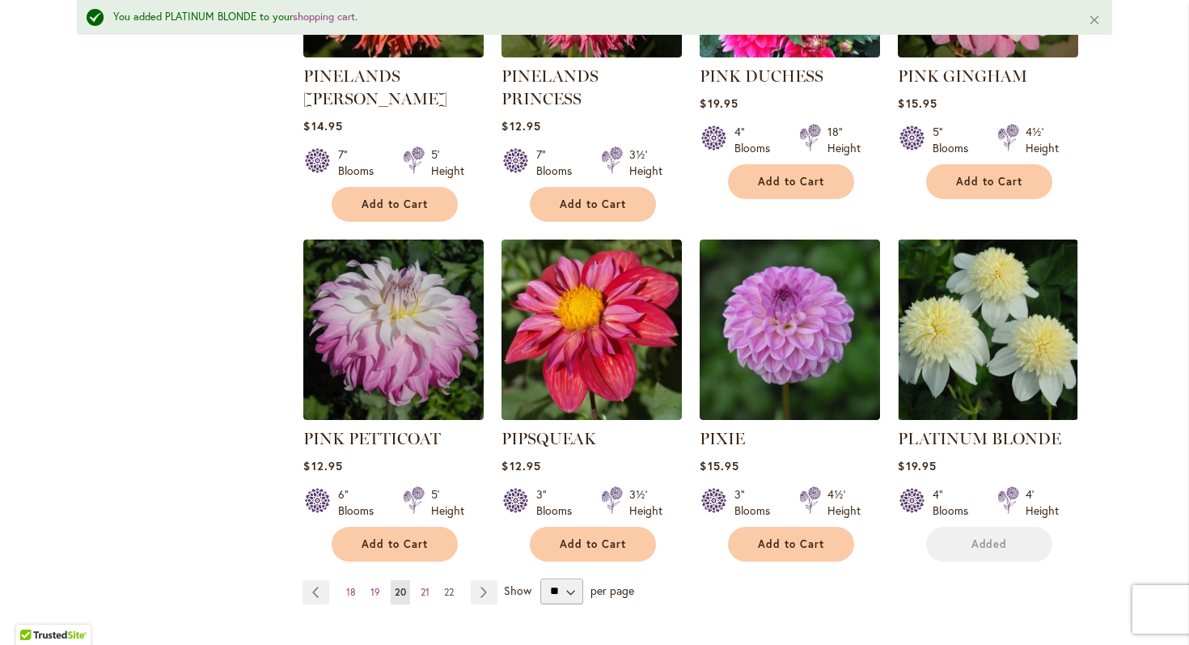
scroll to position [1336, 0]
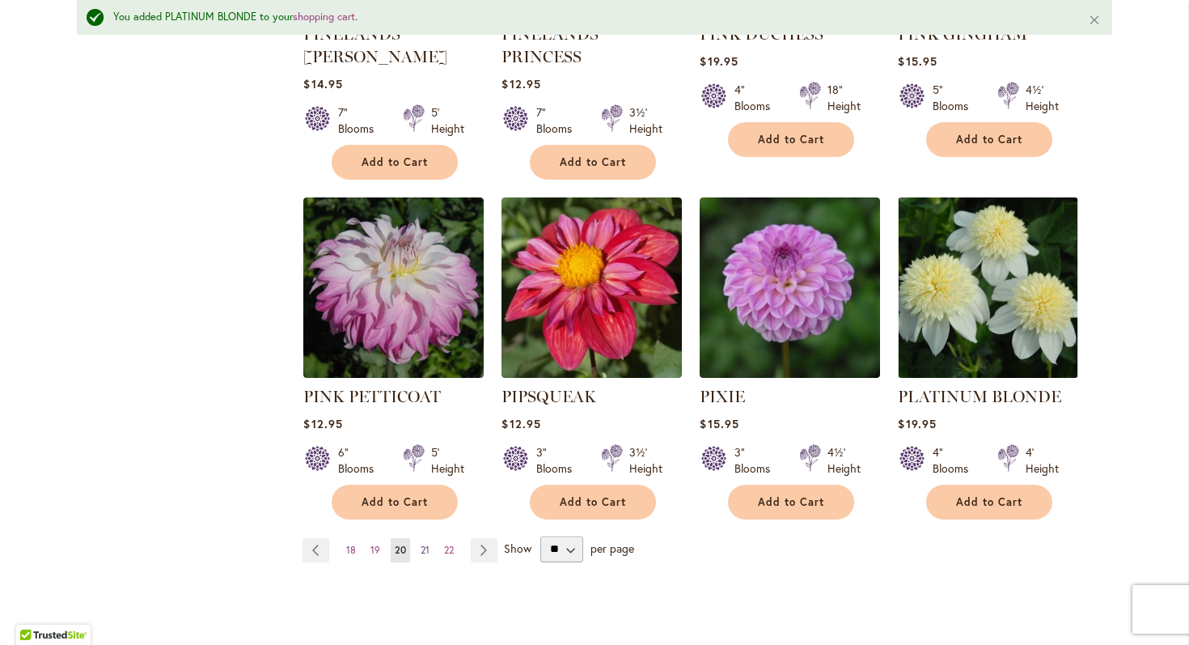
click at [423, 543] on span "21" at bounding box center [425, 549] width 9 height 12
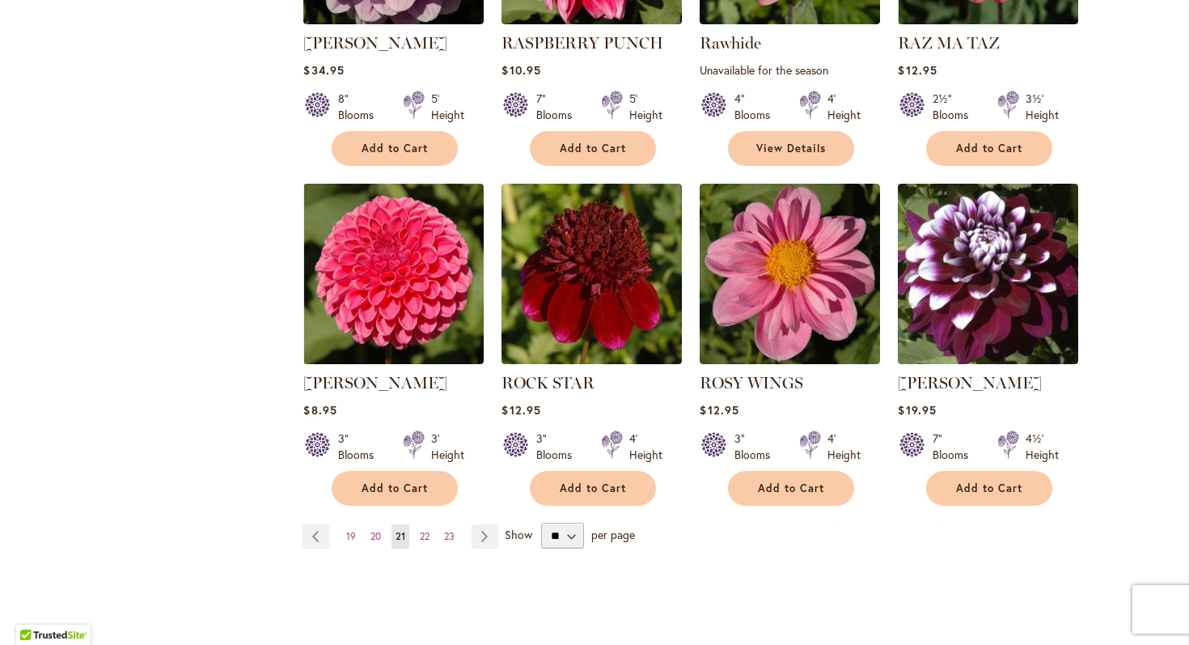
scroll to position [1279, 0]
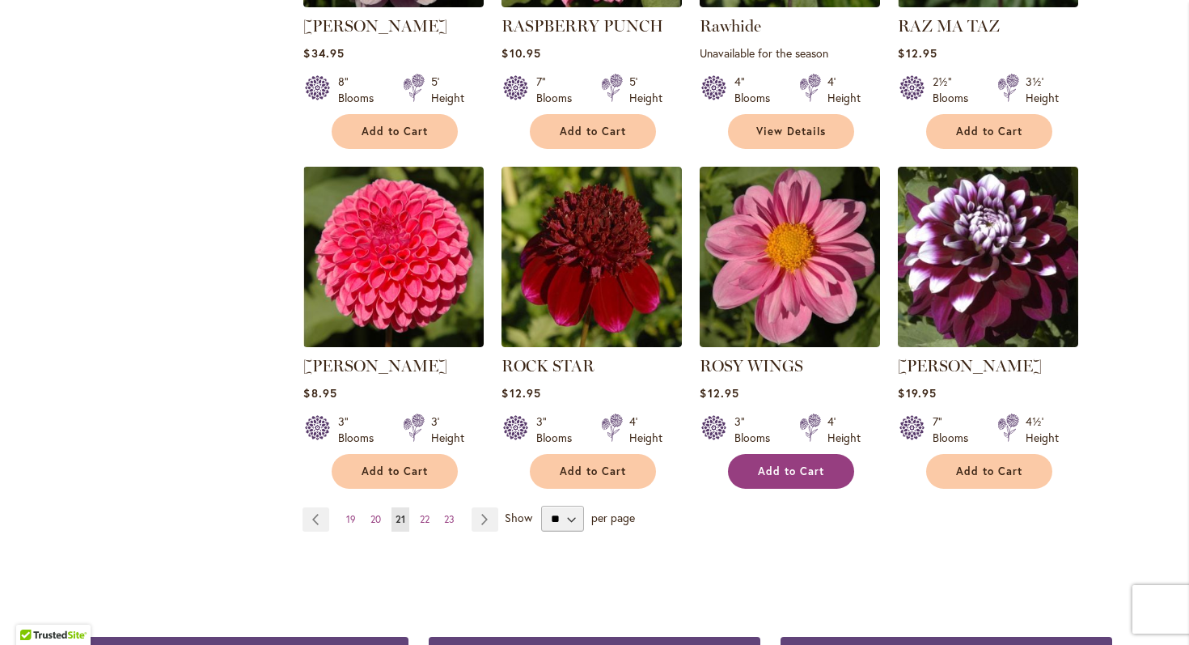
click at [767, 464] on span "Add to Cart" at bounding box center [791, 471] width 66 height 14
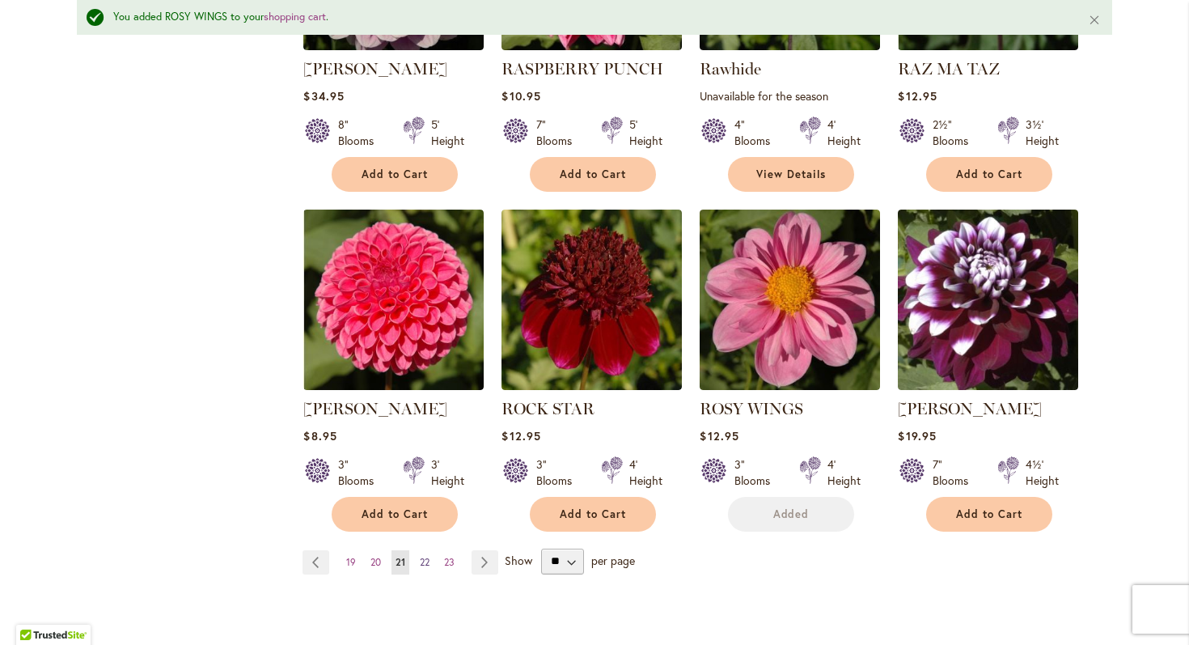
scroll to position [1321, 0]
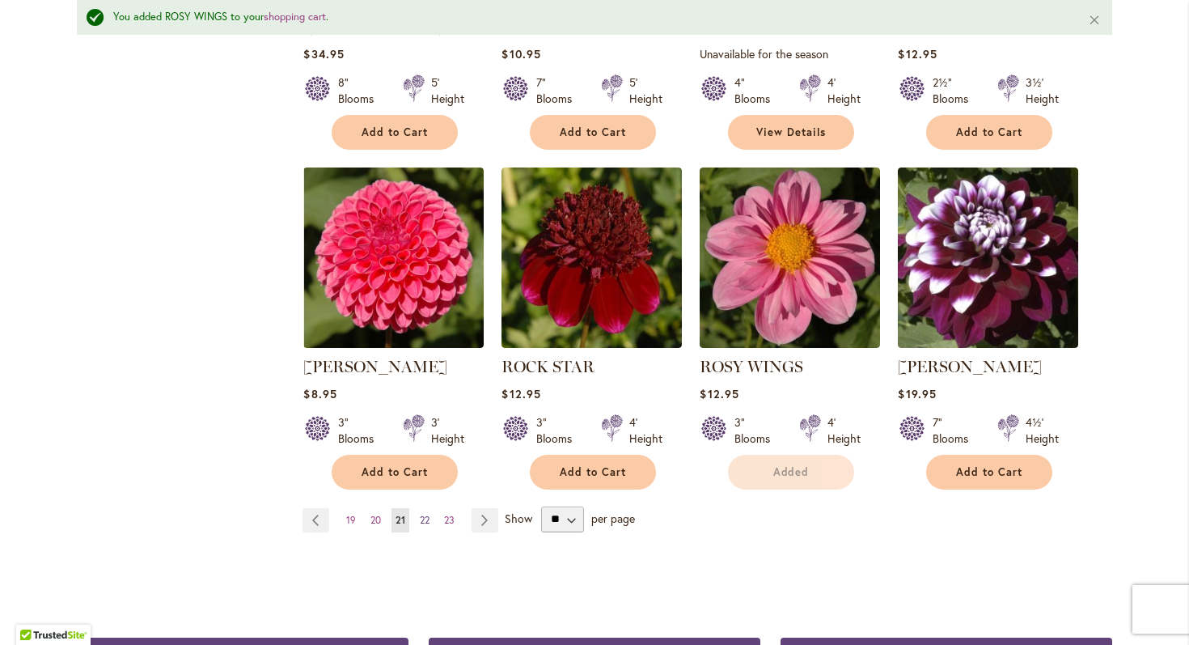
click at [425, 517] on span "22" at bounding box center [425, 520] width 10 height 12
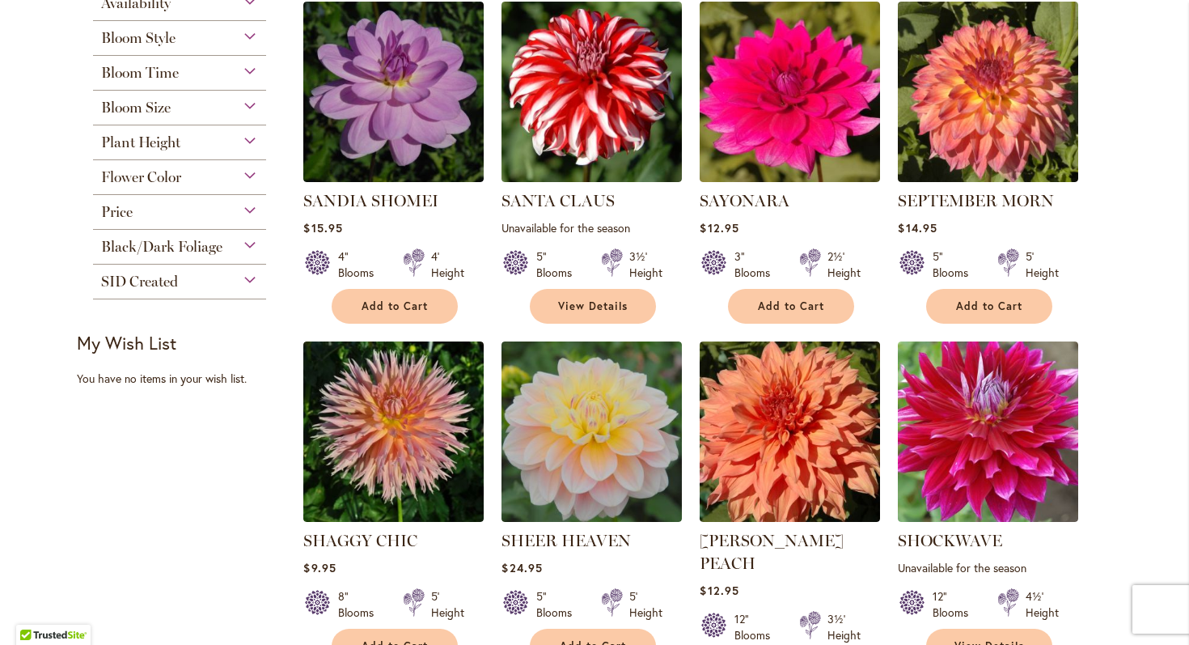
scroll to position [405, 0]
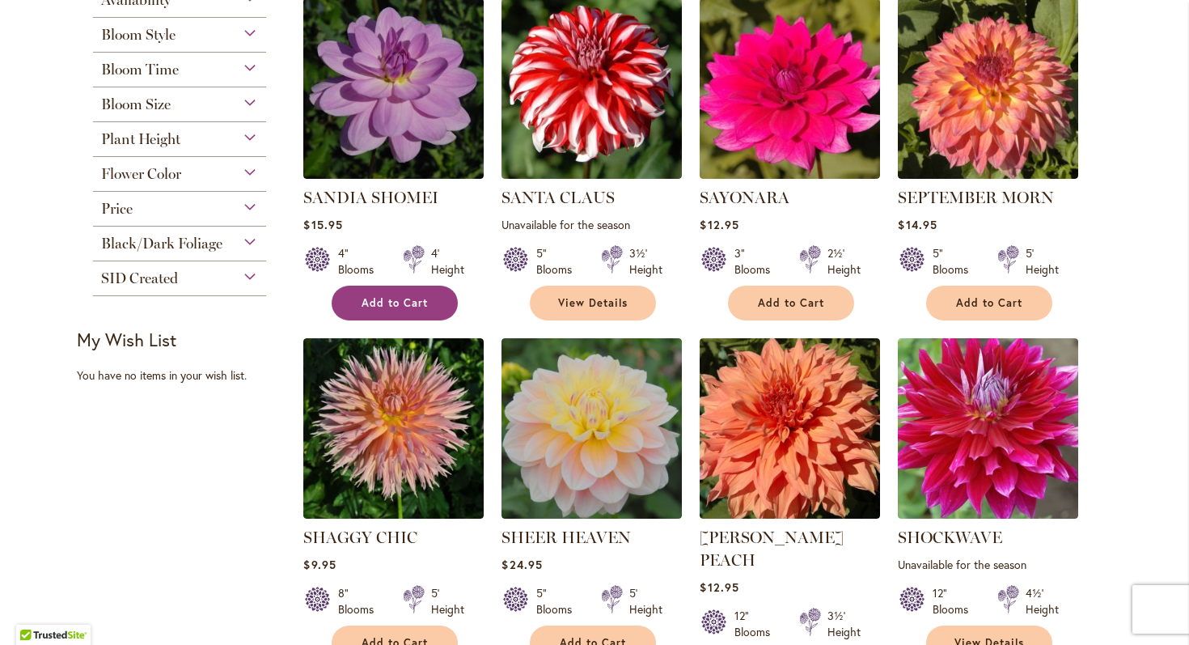
click at [385, 307] on span "Add to Cart" at bounding box center [395, 303] width 66 height 14
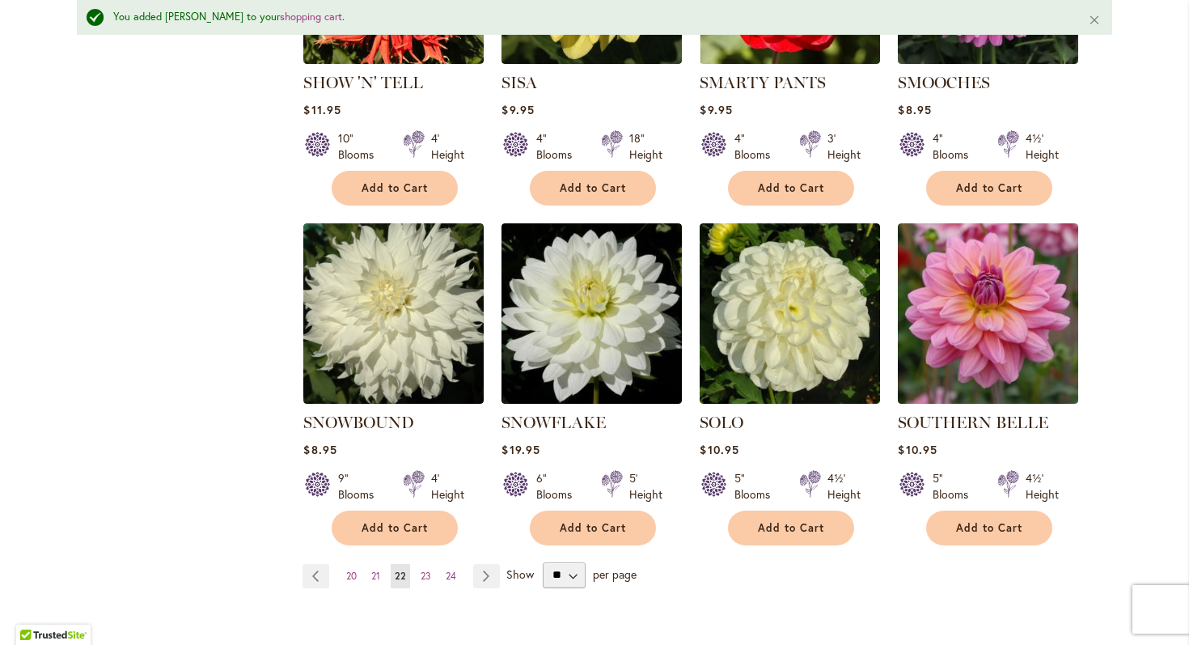
scroll to position [1270, 0]
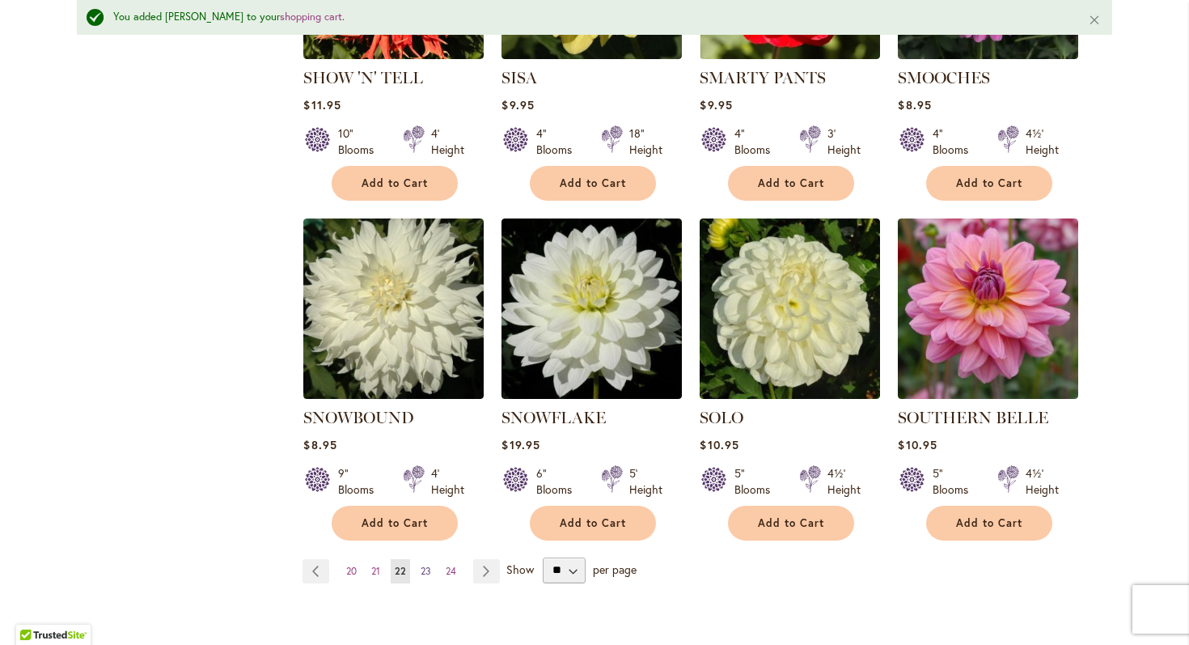
click at [421, 565] on span "23" at bounding box center [426, 571] width 11 height 12
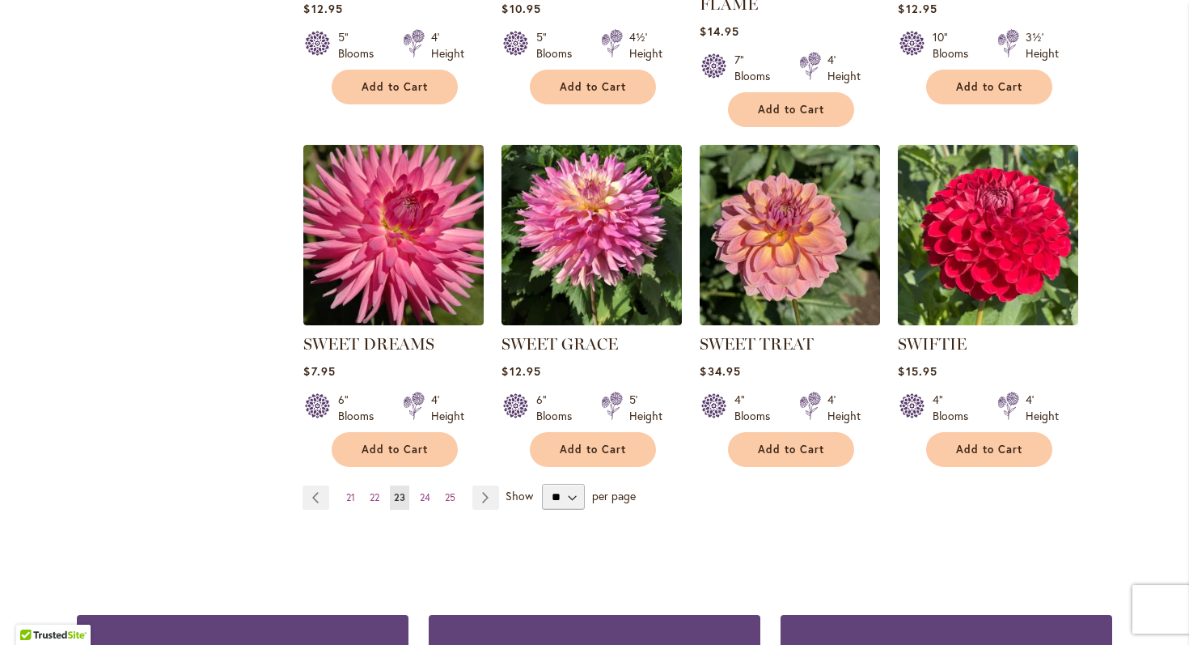
scroll to position [1303, 0]
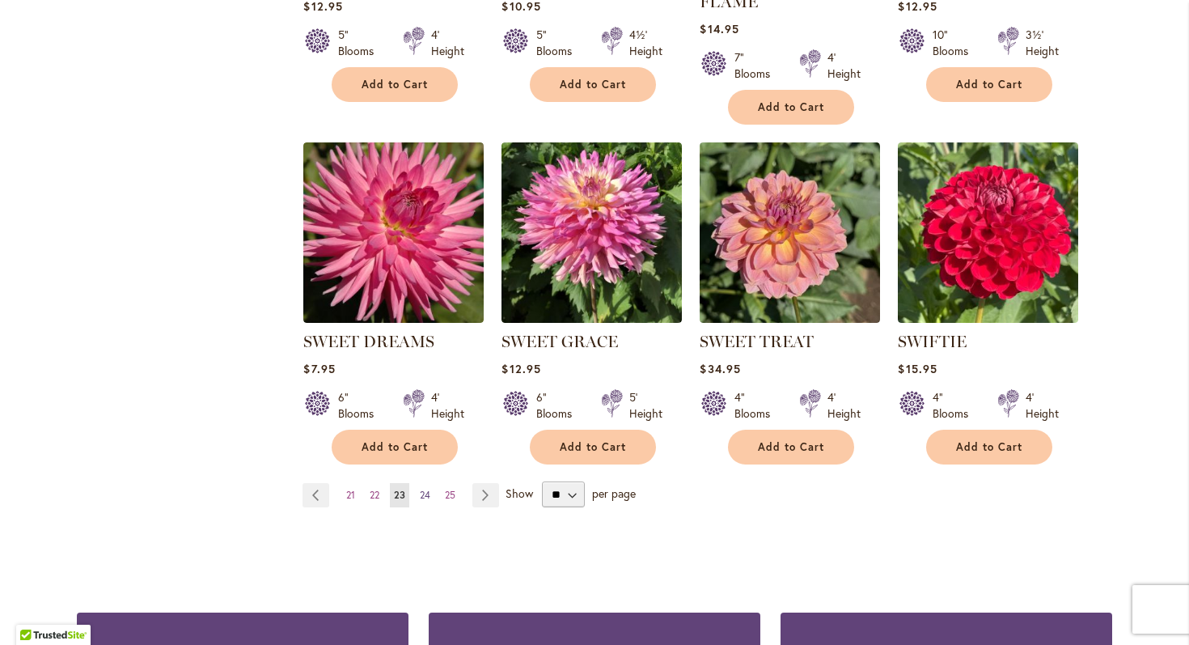
click at [421, 490] on span "24" at bounding box center [425, 495] width 11 height 12
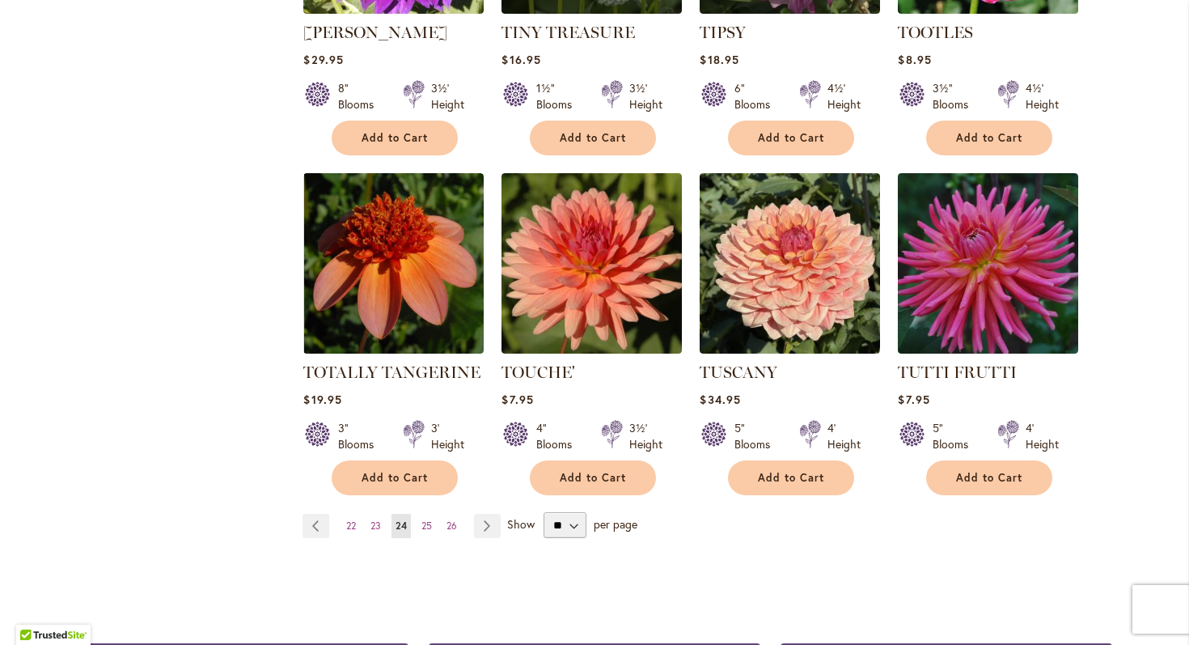
scroll to position [1275, 0]
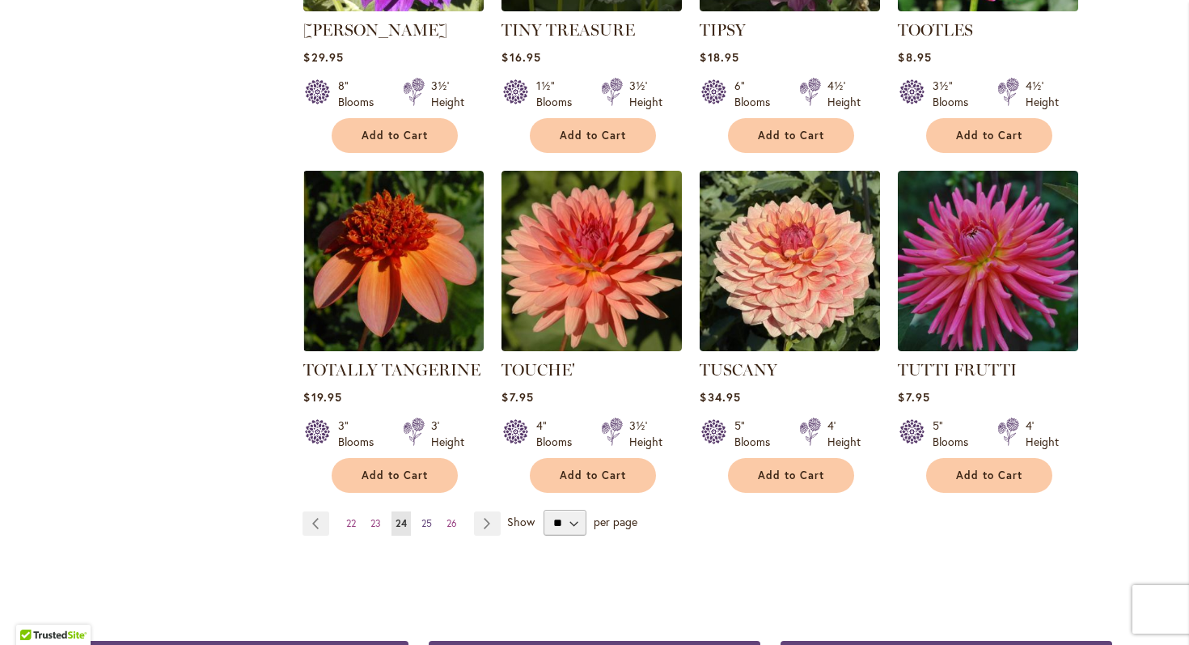
click at [425, 517] on span "25" at bounding box center [426, 523] width 11 height 12
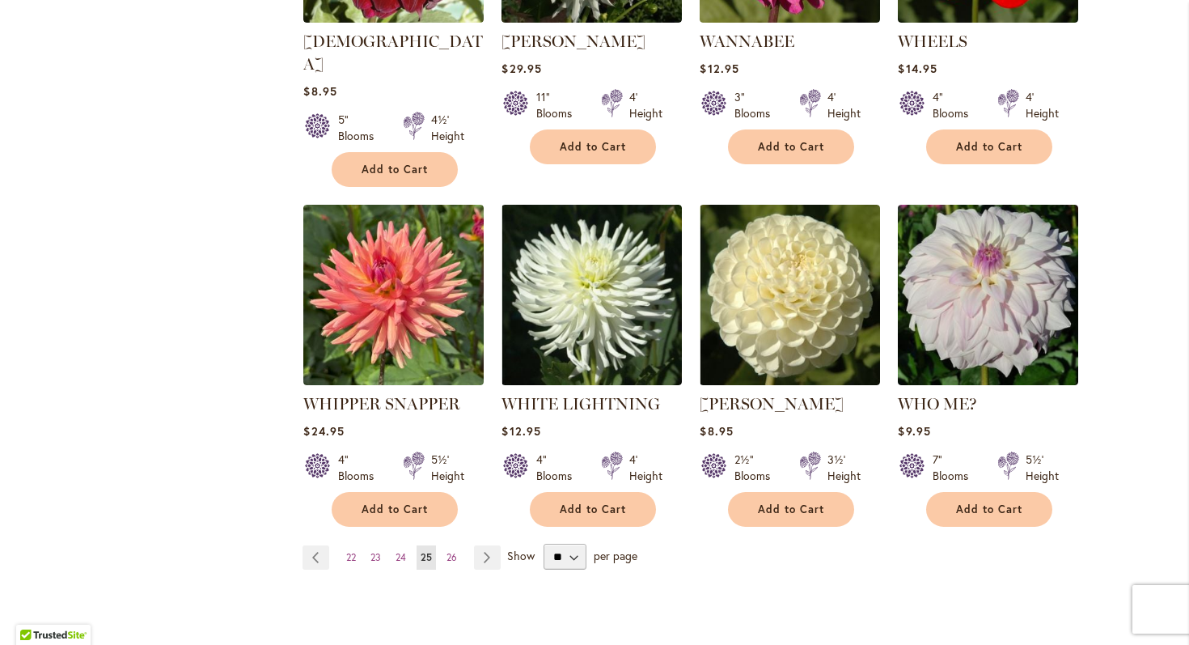
scroll to position [1270, 0]
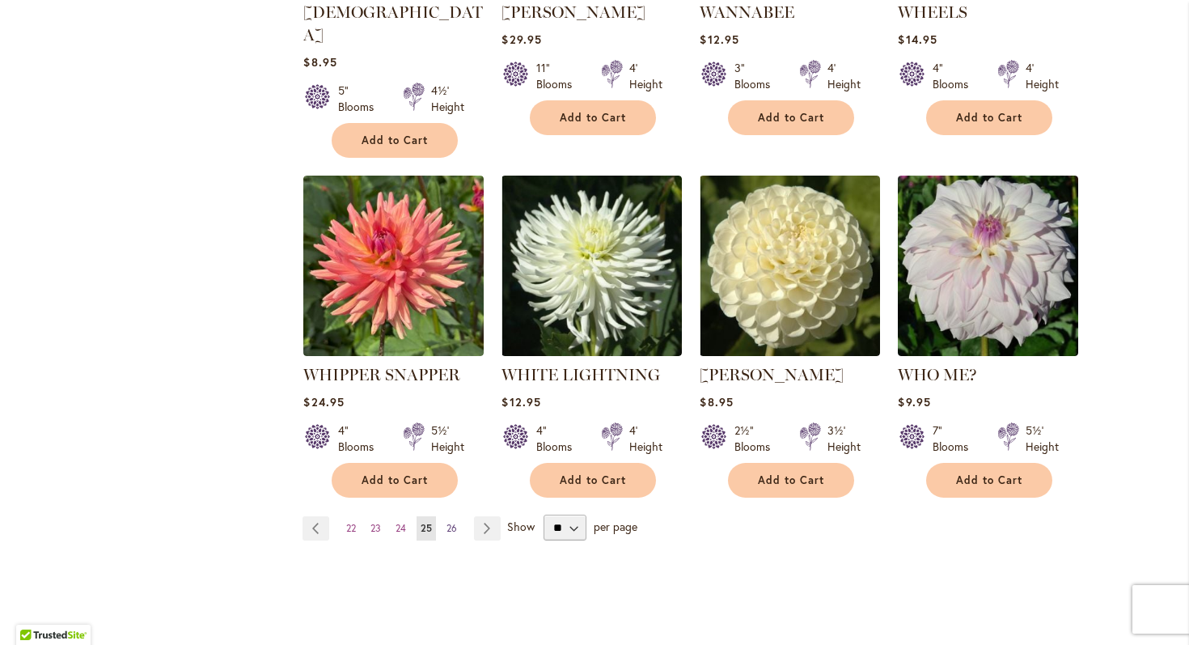
click at [456, 522] on span "26" at bounding box center [451, 528] width 11 height 12
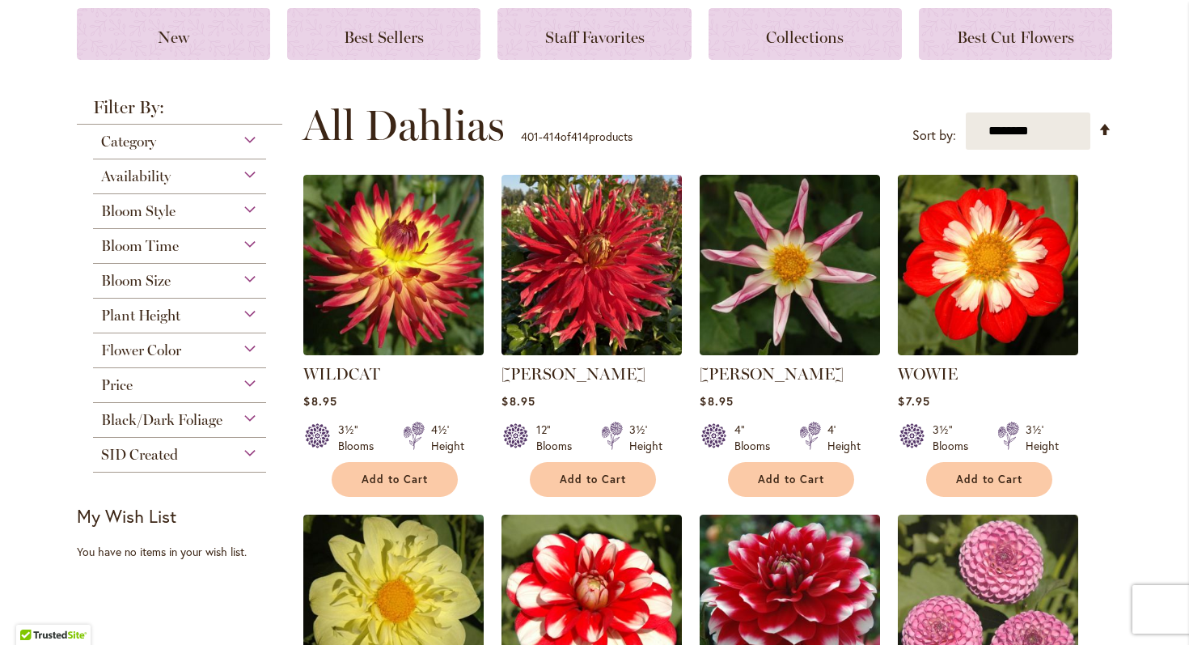
scroll to position [261, 0]
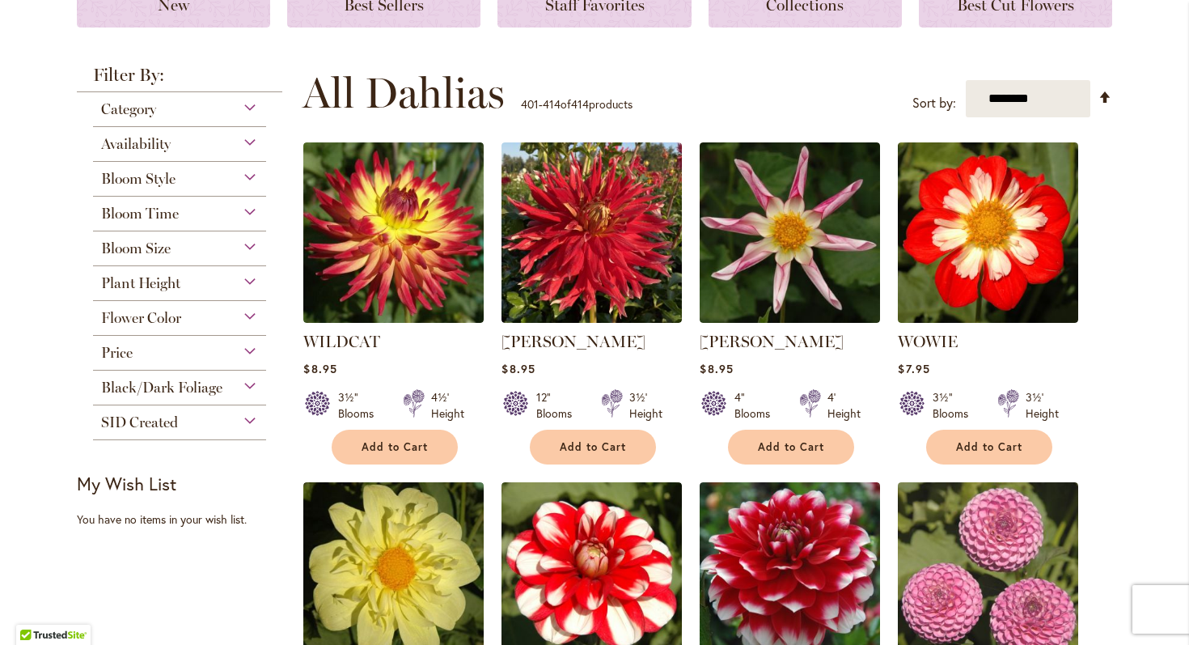
click at [184, 243] on div "Bloom Size" at bounding box center [179, 244] width 173 height 26
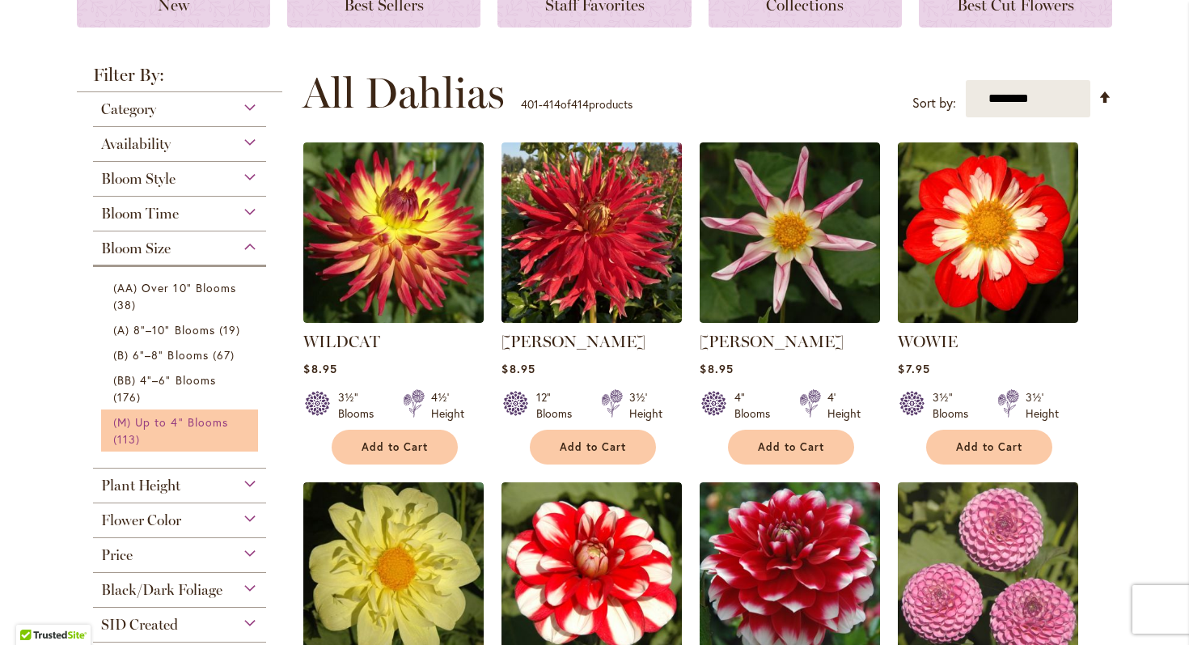
click at [165, 431] on link "(M) Up to 4" Blooms 113 items" at bounding box center [181, 430] width 137 height 34
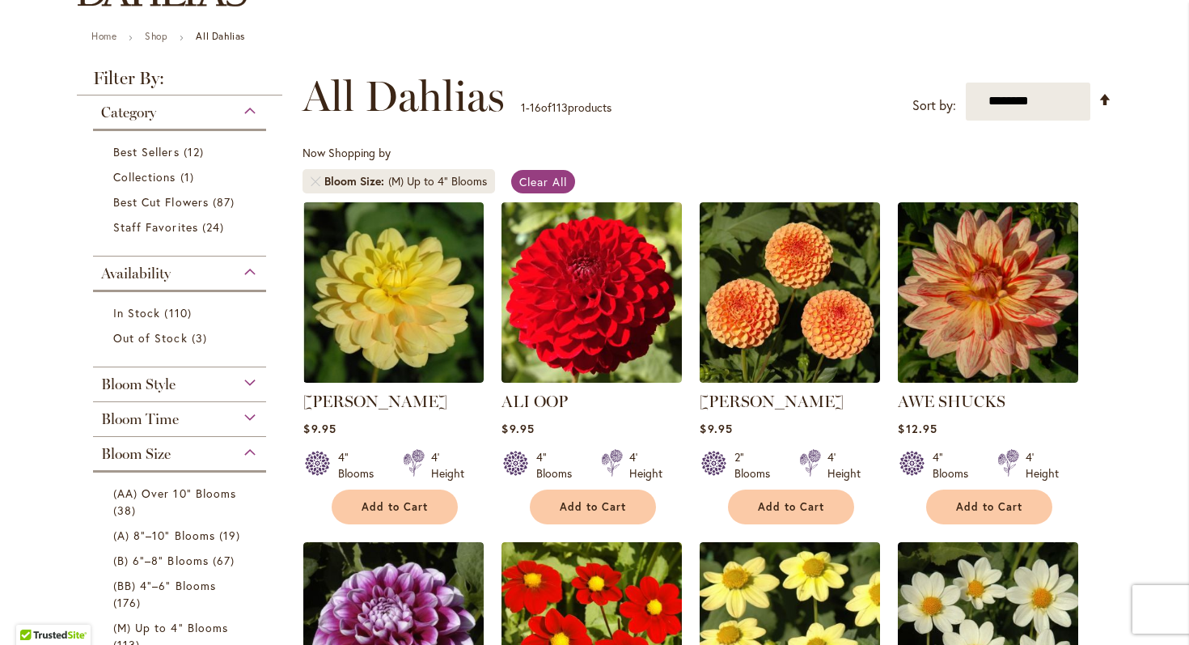
click at [196, 379] on div "Bloom Style" at bounding box center [179, 380] width 173 height 26
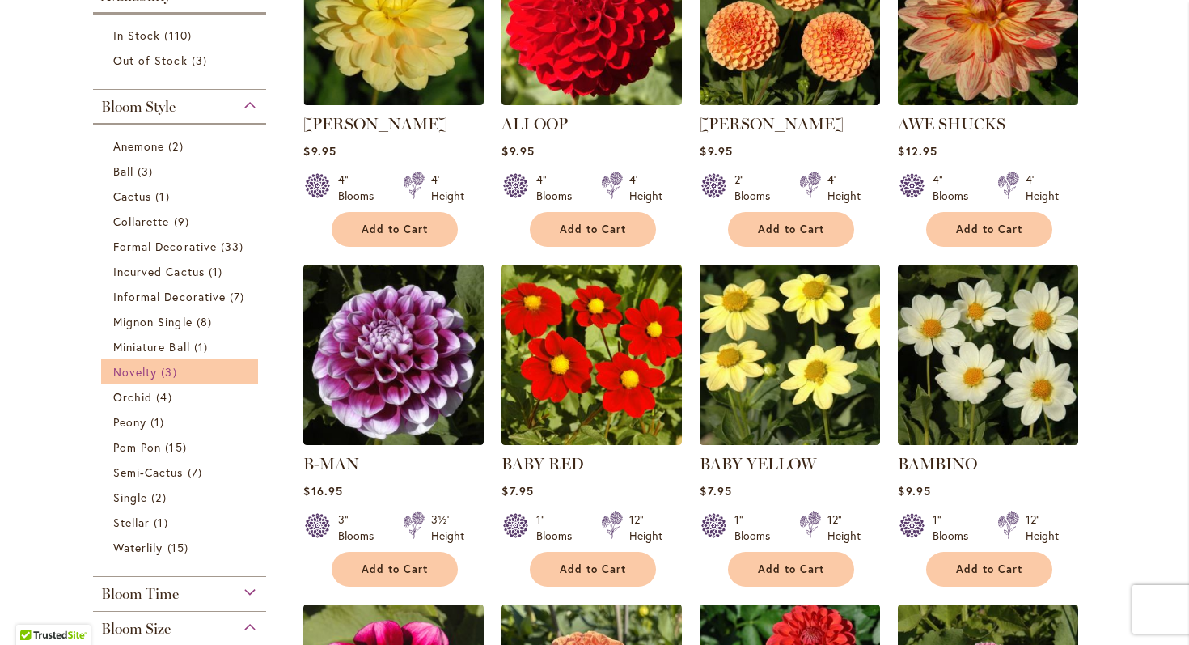
scroll to position [411, 0]
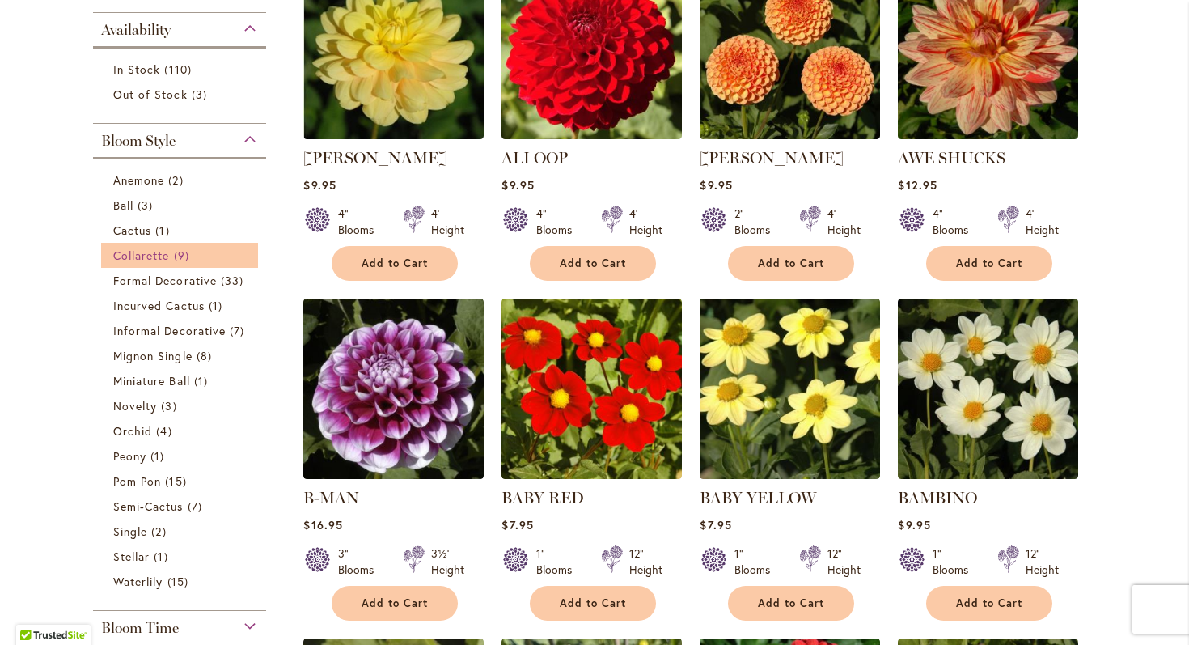
click at [176, 256] on span "9 items" at bounding box center [183, 255] width 19 height 17
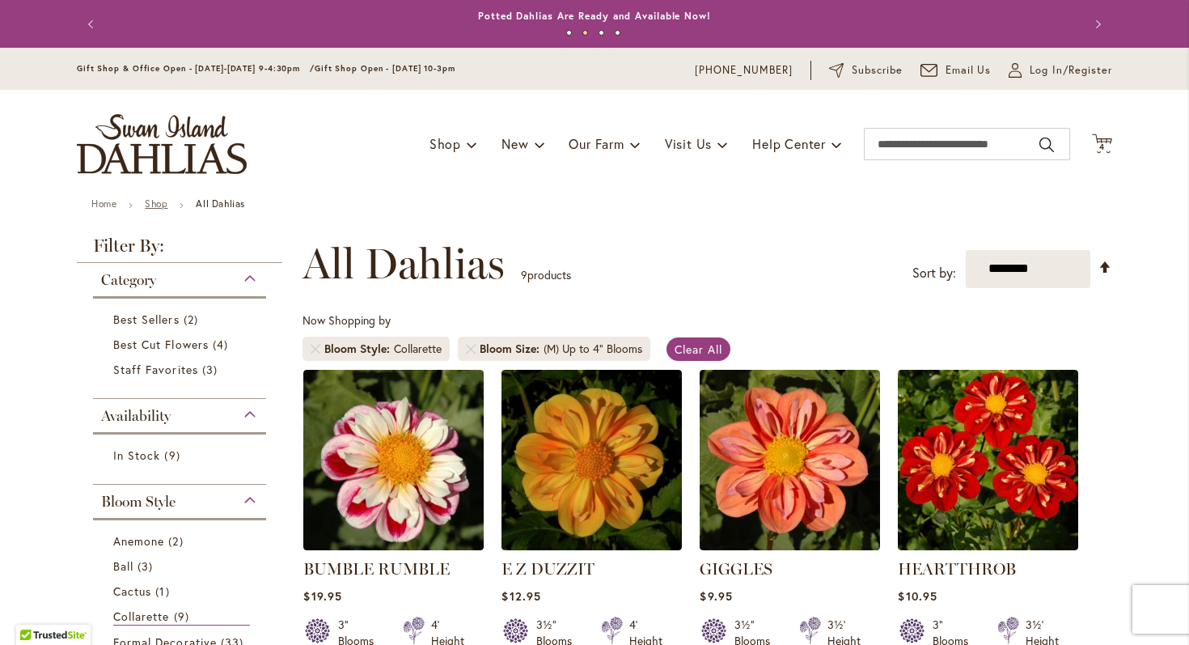
click at [164, 205] on link "Shop" at bounding box center [156, 203] width 23 height 12
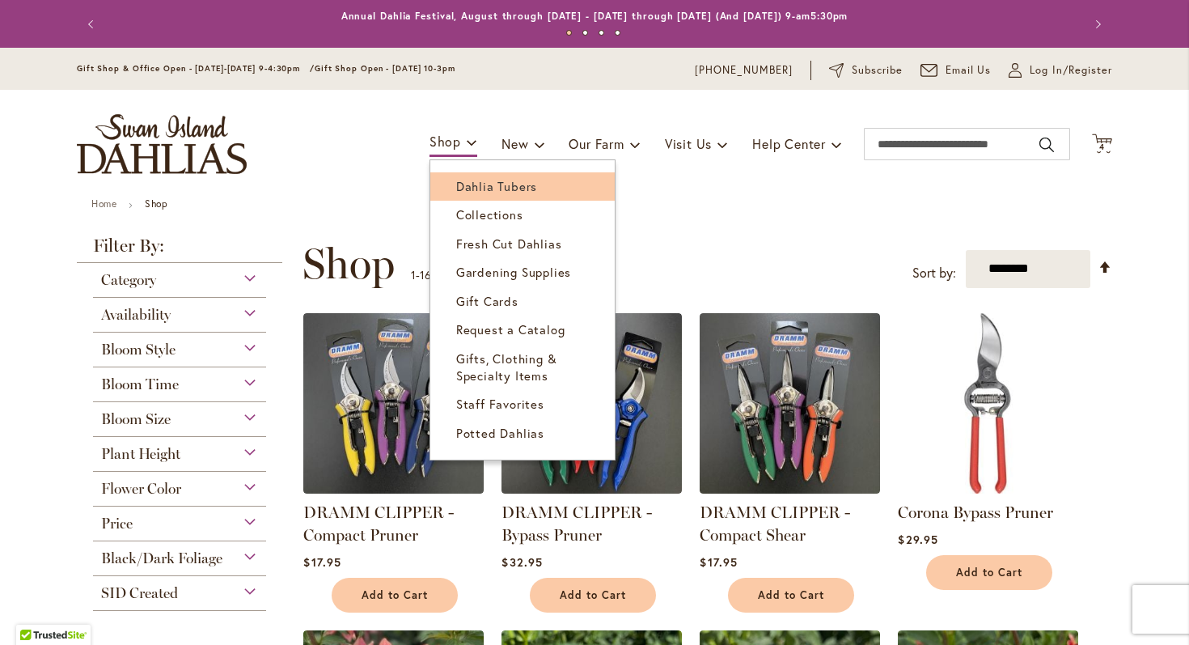
click at [475, 184] on span "Dahlia Tubers" at bounding box center [496, 186] width 81 height 16
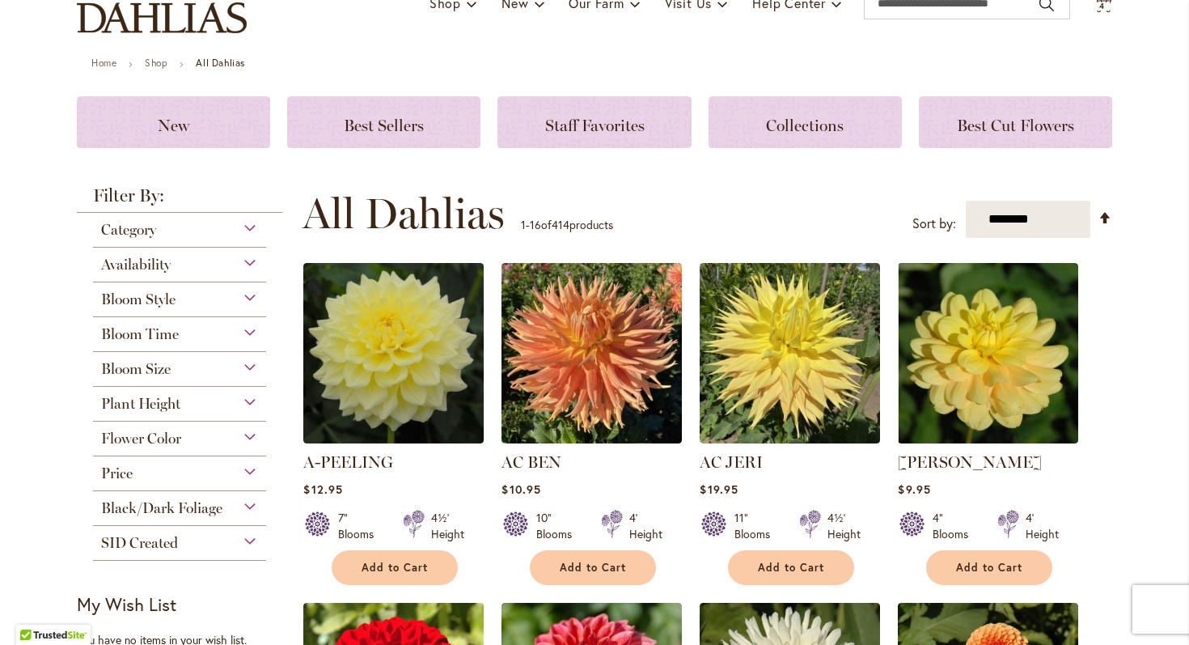
scroll to position [239, 0]
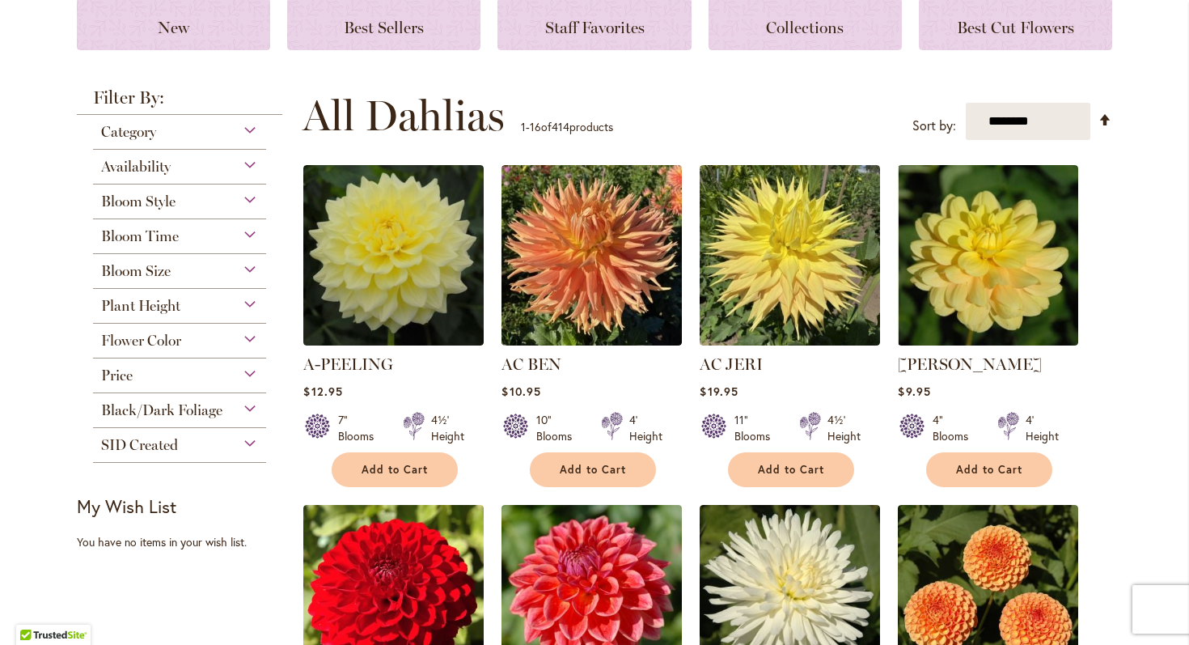
click at [193, 142] on div "Category Best Sellers 32 items New 3 items New & Exclusive 3 items 6" at bounding box center [179, 132] width 173 height 35
click at [260, 127] on div "Category" at bounding box center [179, 128] width 173 height 26
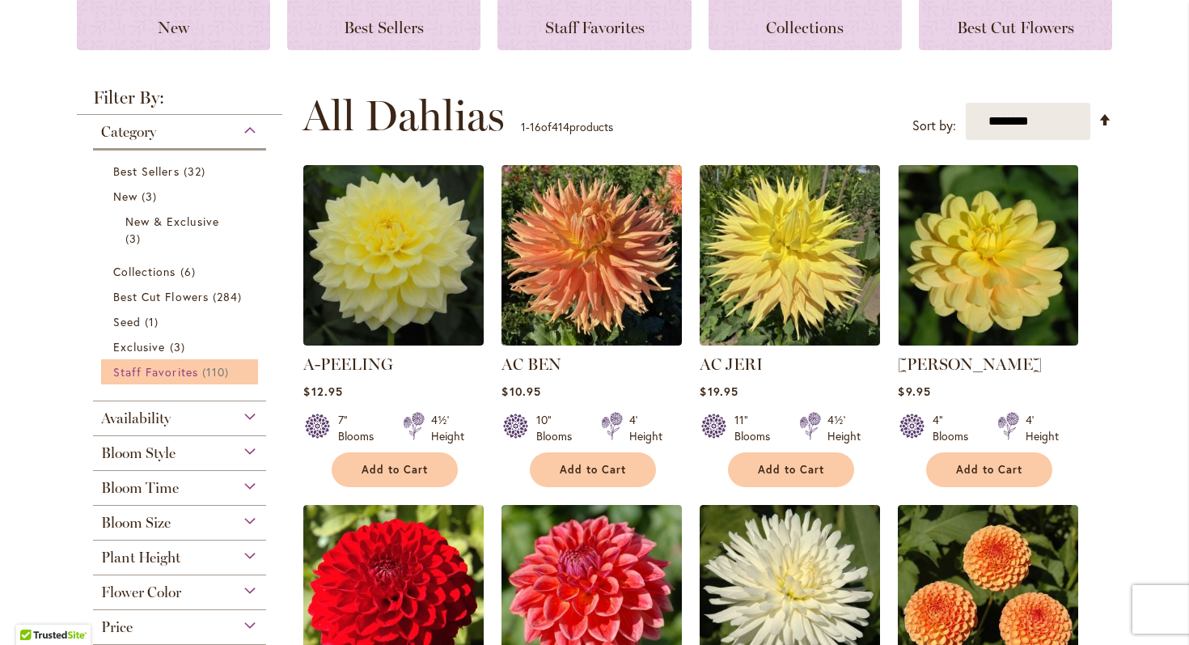
click at [176, 367] on span "Staff Favorites" at bounding box center [155, 371] width 85 height 15
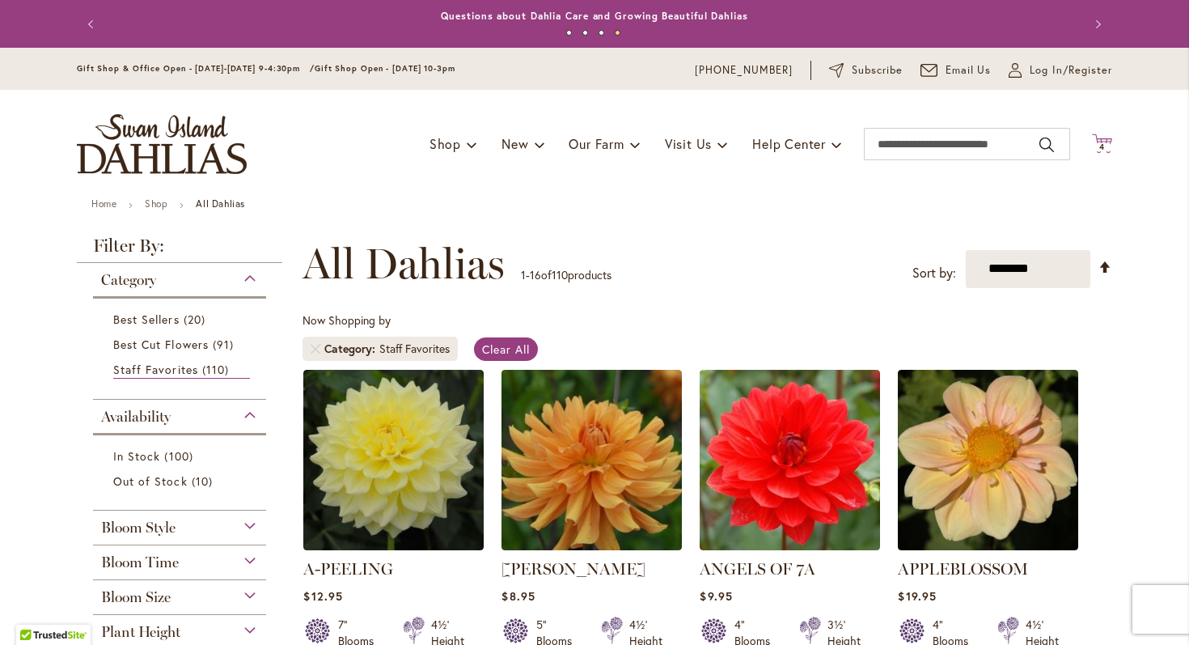
click at [1104, 149] on span "4" at bounding box center [1102, 147] width 6 height 11
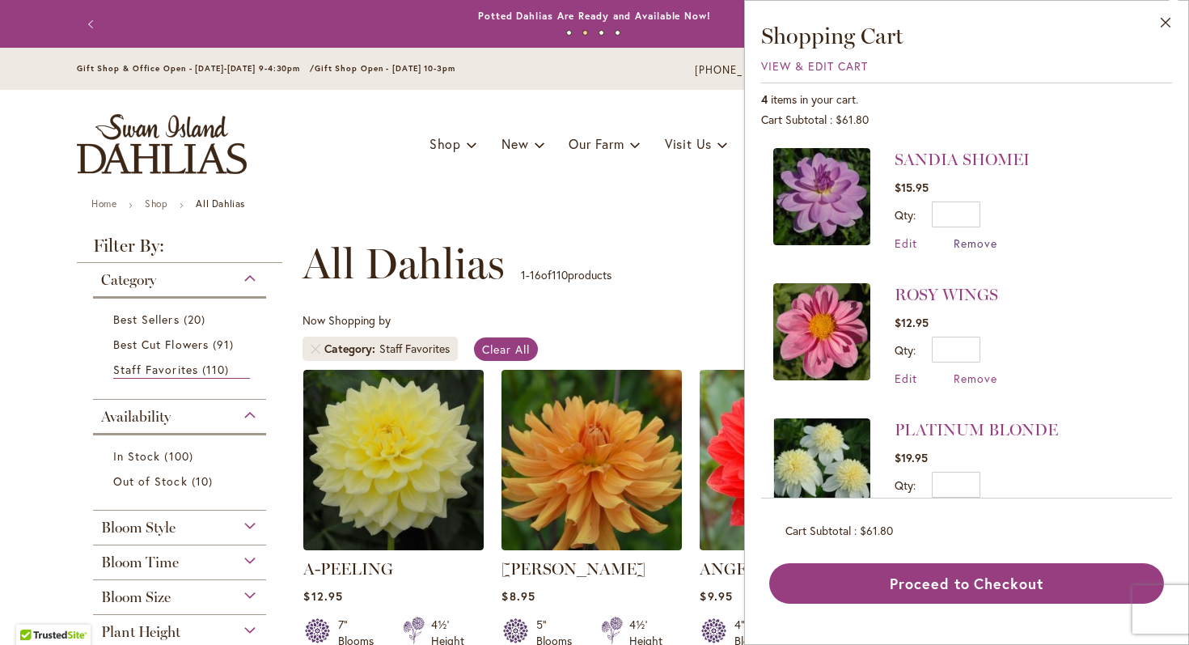
click at [980, 240] on span "Remove" at bounding box center [976, 242] width 44 height 15
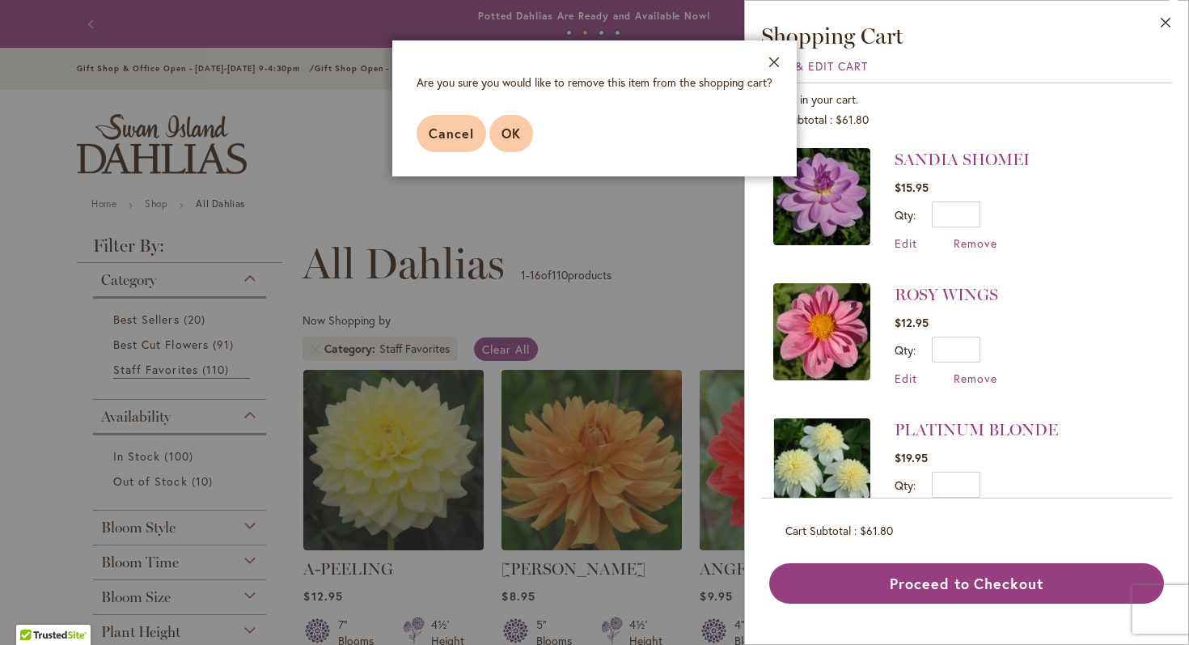
click at [526, 133] on button "OK" at bounding box center [511, 133] width 44 height 37
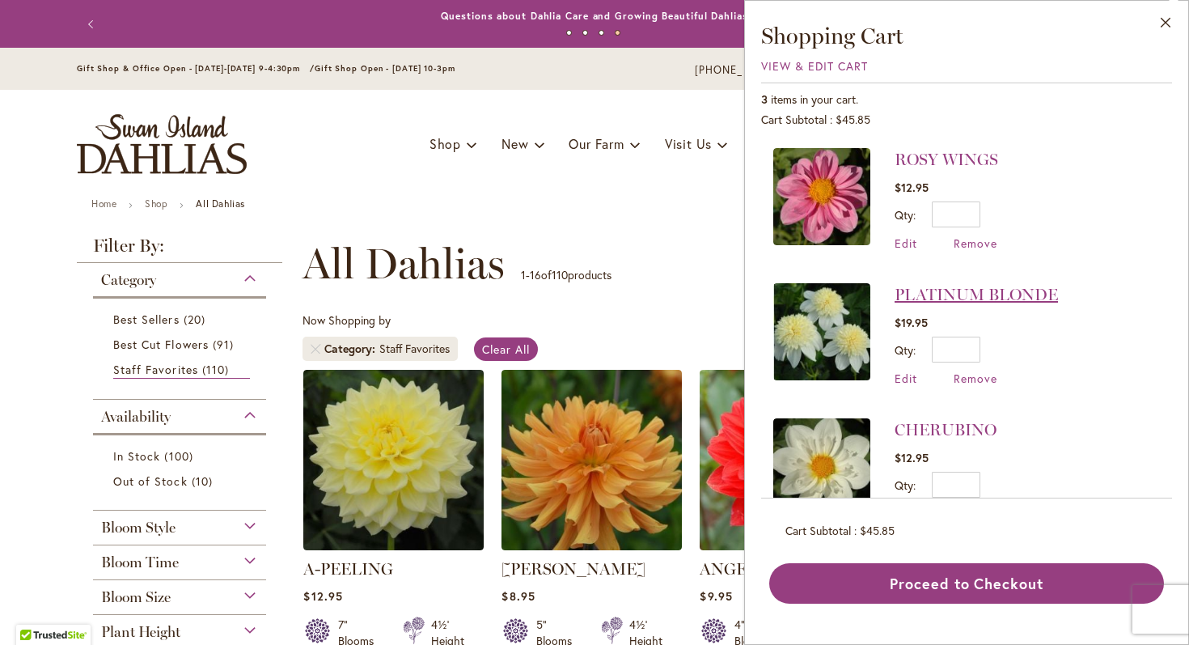
scroll to position [48, 0]
